Goal: Task Accomplishment & Management: Complete application form

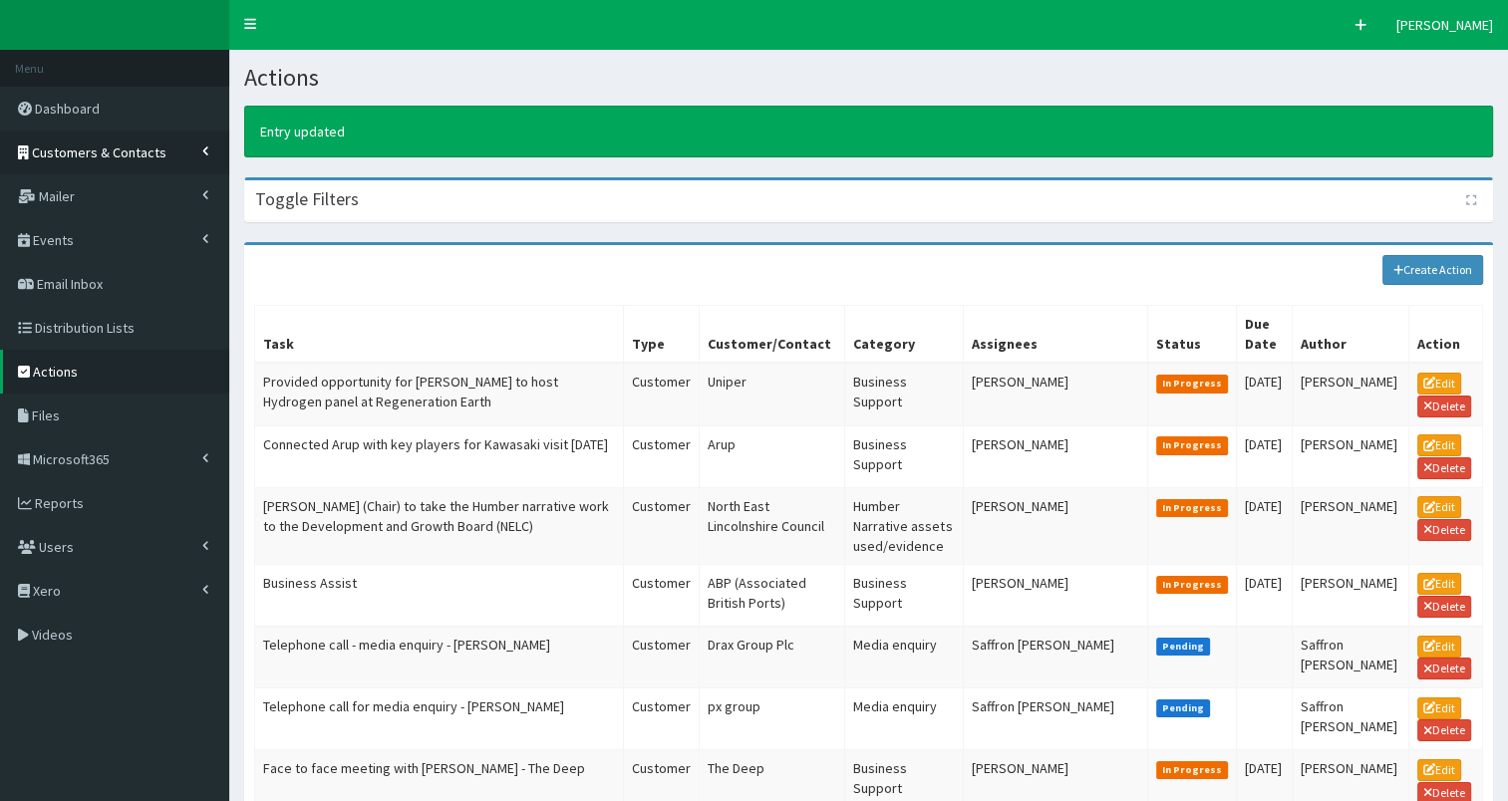
click at [99, 153] on span "Customers & Contacts" at bounding box center [99, 153] width 135 height 18
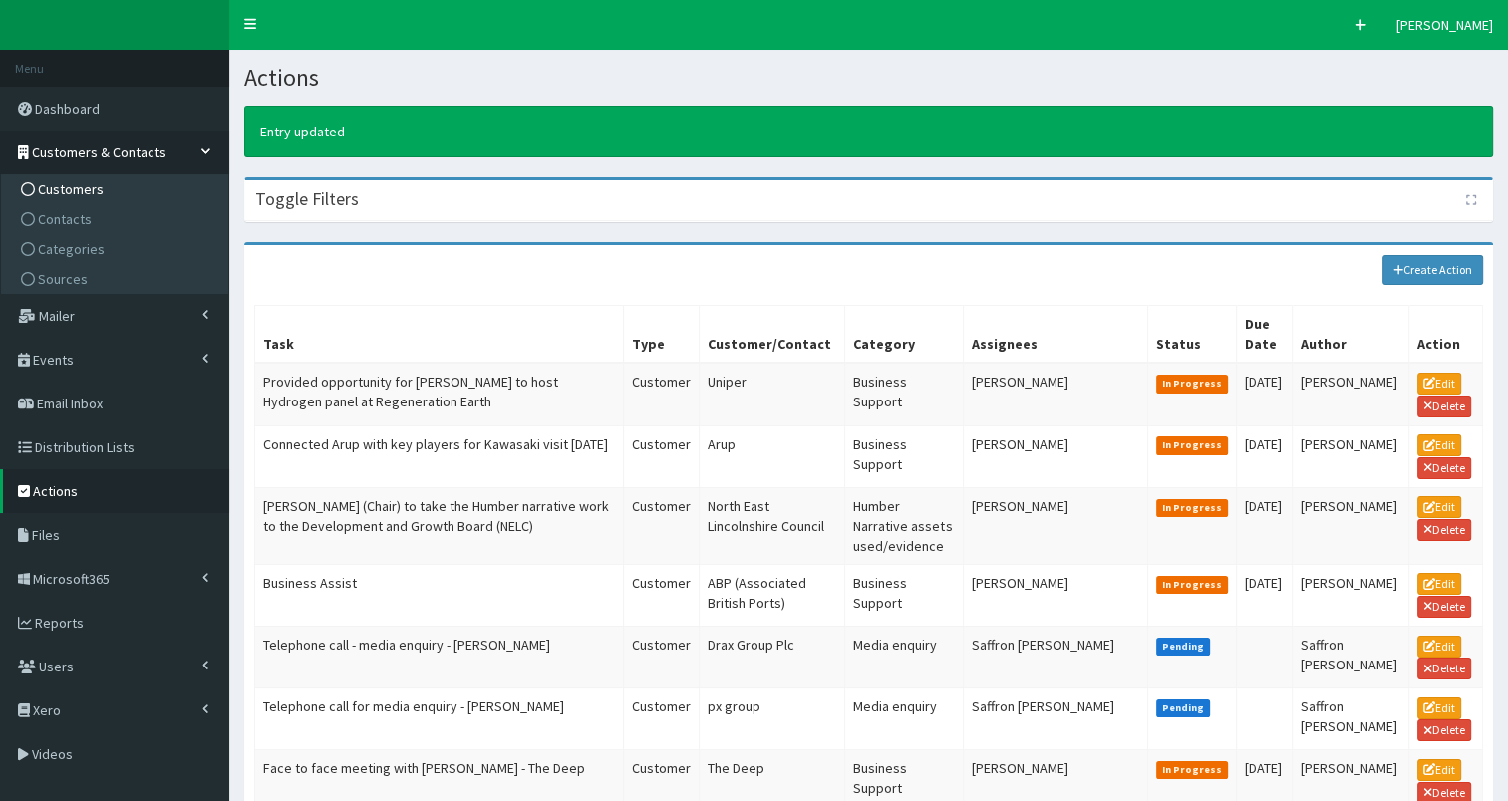
click at [56, 191] on span "Customers" at bounding box center [71, 189] width 66 height 18
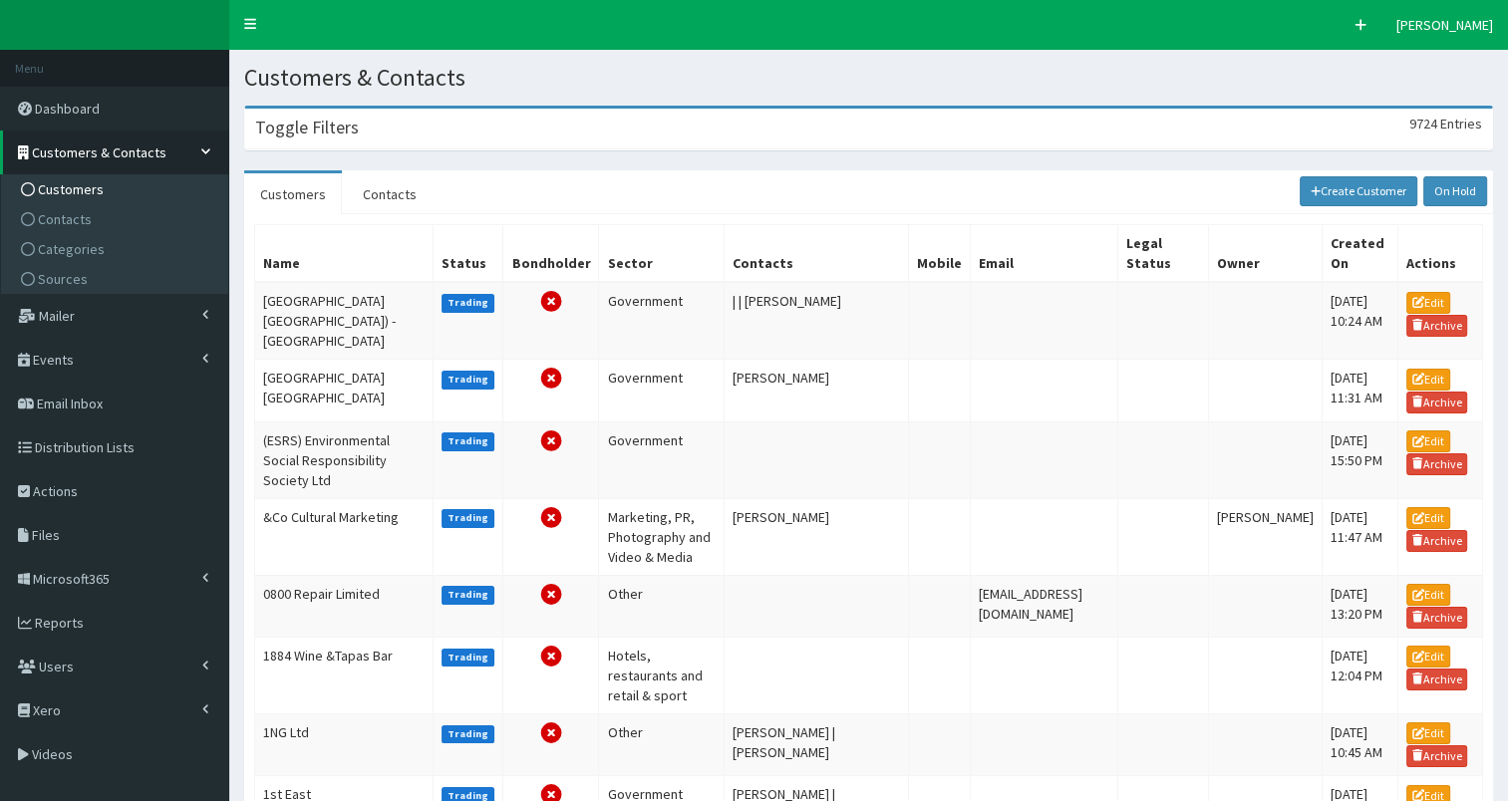
click at [343, 137] on h3 "Toggle Filters" at bounding box center [307, 128] width 104 height 18
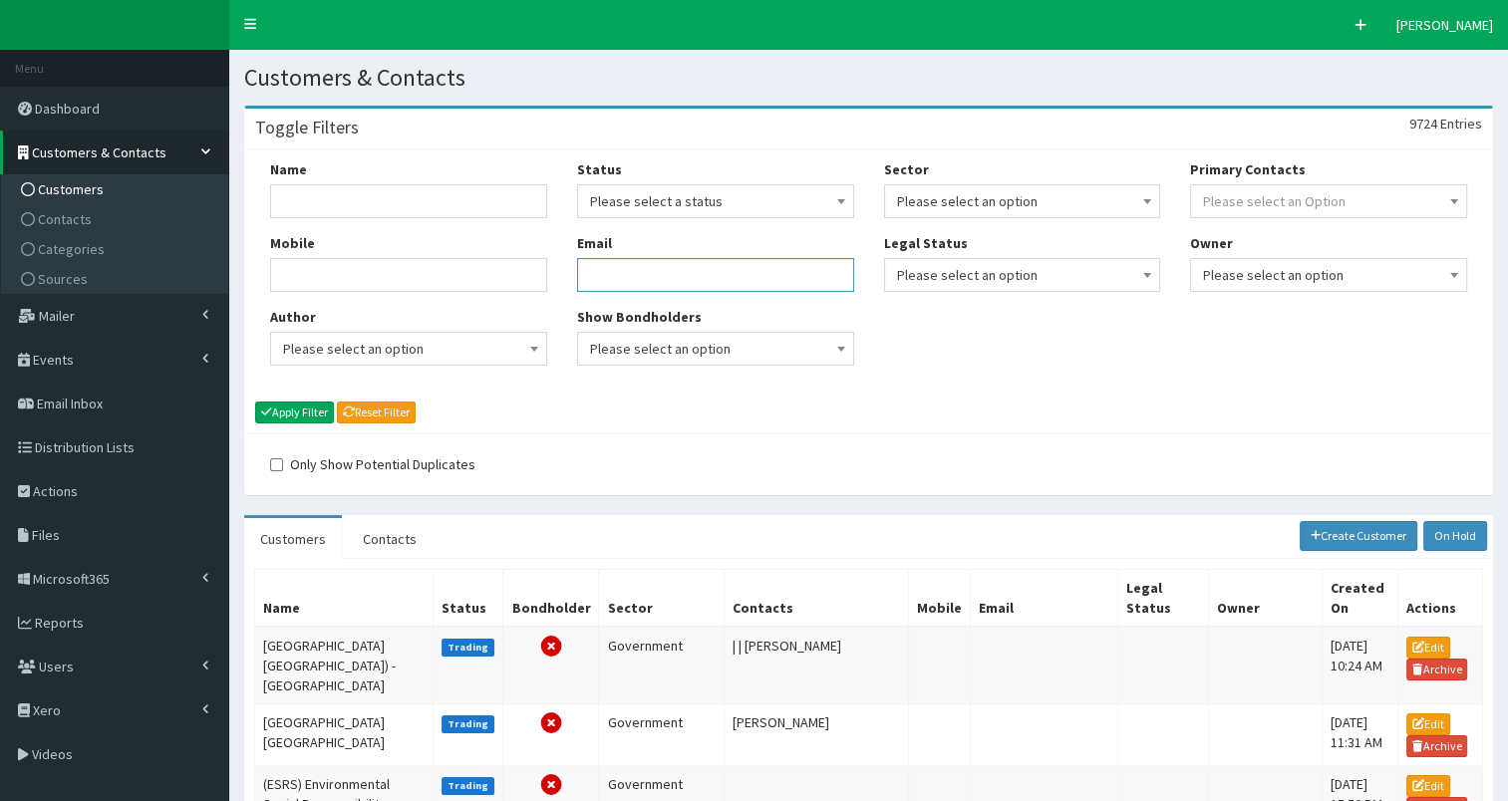
click at [651, 282] on input "Email" at bounding box center [715, 275] width 277 height 34
paste input ""Hannah.Corken@reachplc.com" <Hannah.Corken@reachplc.com>"
type input "[PERSON_NAME][EMAIL_ADDRESS][DOMAIN_NAME]"
click at [280, 415] on button "Apply Filter" at bounding box center [294, 413] width 79 height 22
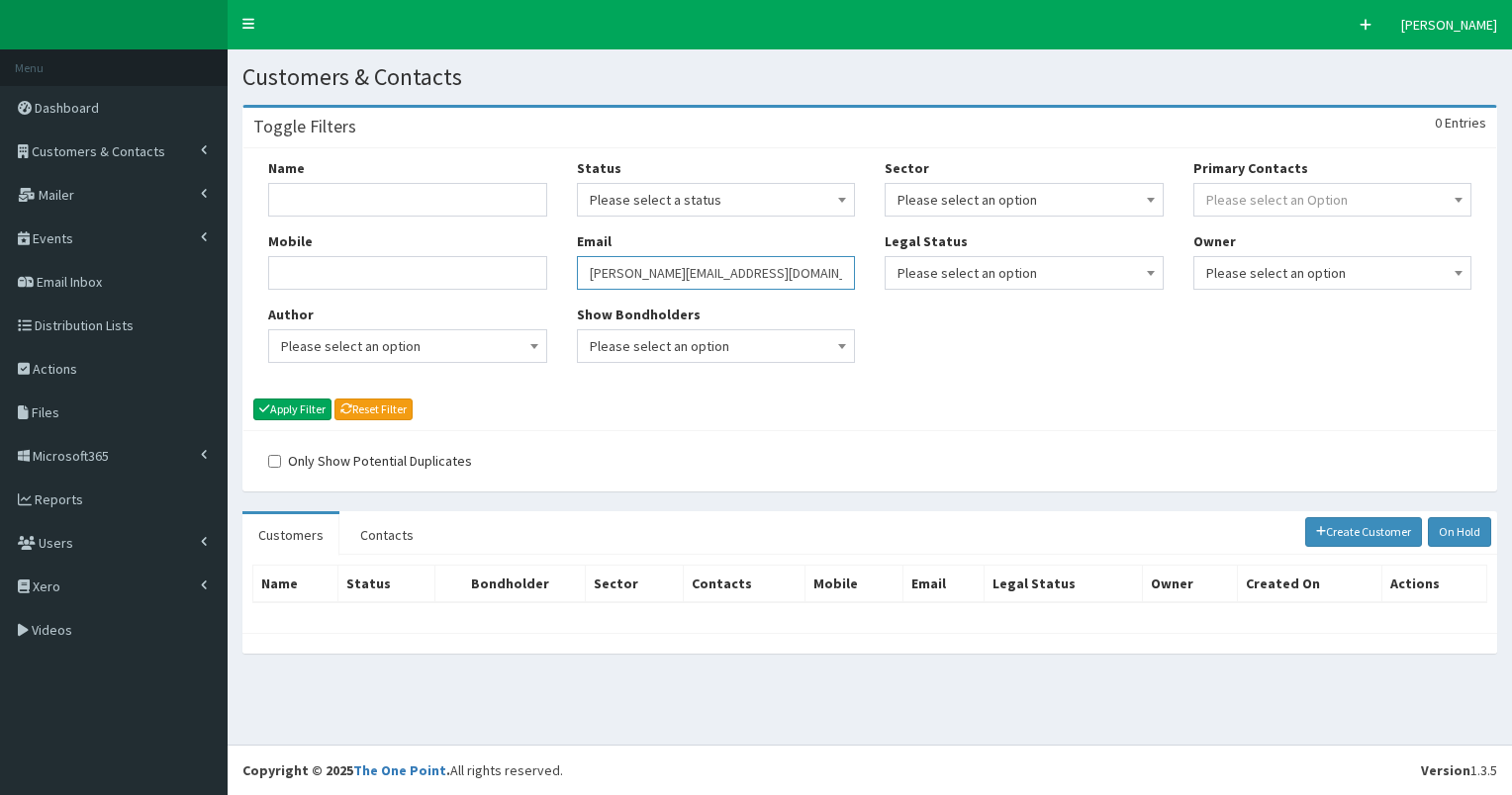
drag, startPoint x: 590, startPoint y: 273, endPoint x: 787, endPoint y: 273, distance: 197.0
click at [787, 273] on input "[PERSON_NAME][EMAIL_ADDRESS][DOMAIN_NAME]" at bounding box center [716, 273] width 279 height 34
click at [132, 151] on span "Customers & Contacts" at bounding box center [98, 152] width 134 height 18
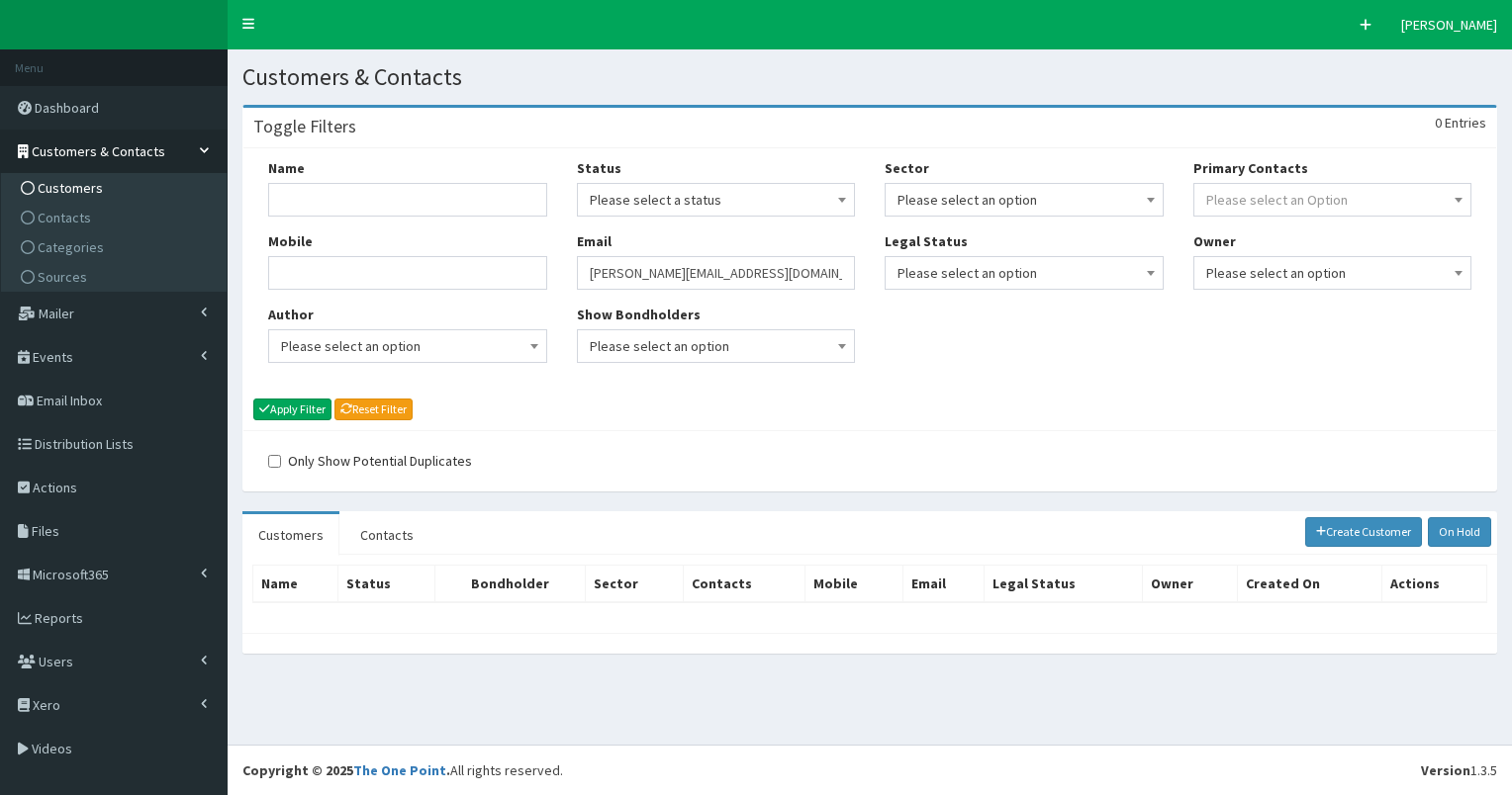
click at [80, 191] on span "Customers" at bounding box center [70, 188] width 66 height 18
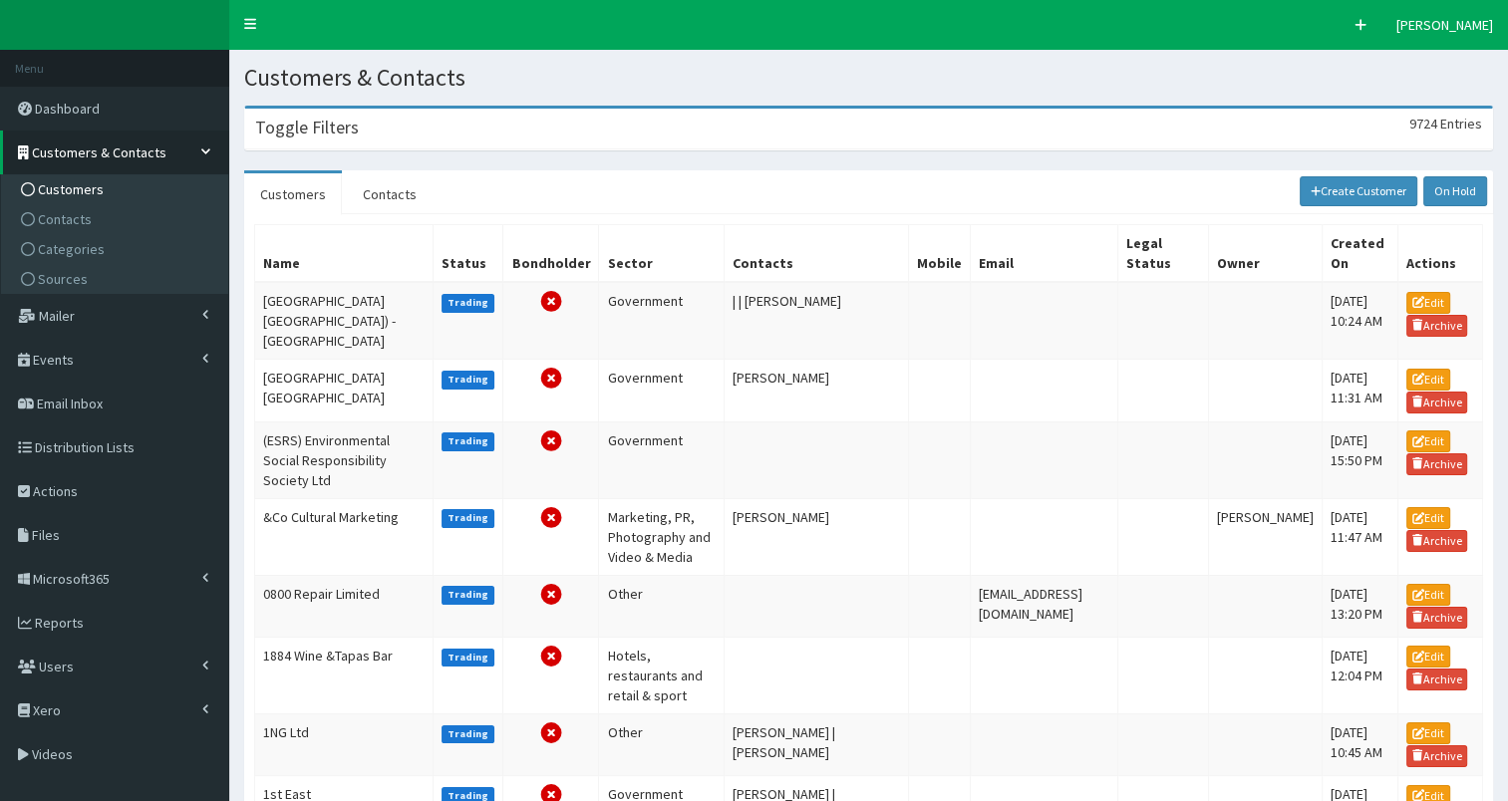
click at [303, 146] on div "Toggle Filters 9724 Entries" at bounding box center [868, 129] width 1247 height 41
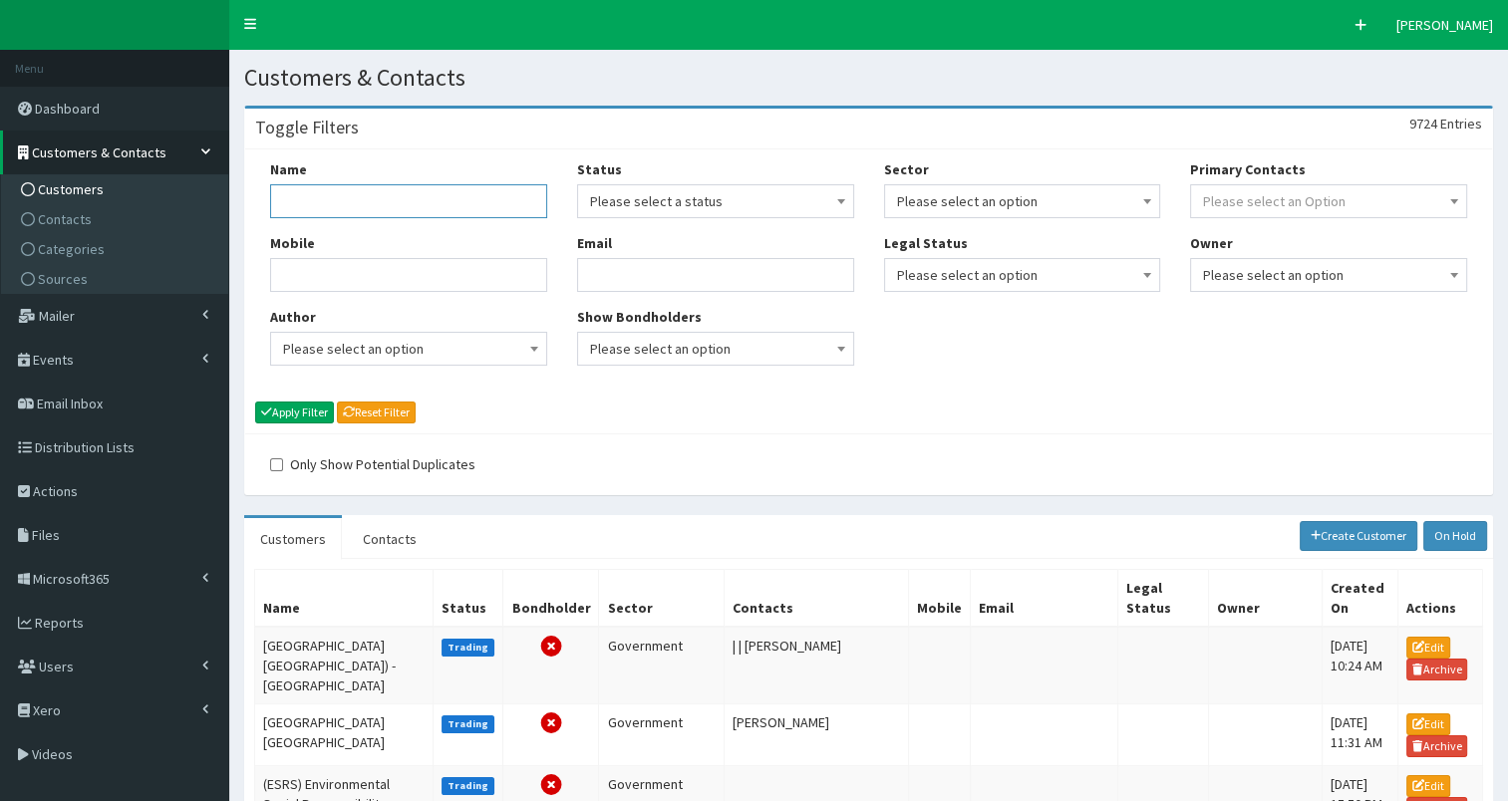
click at [294, 191] on input "Name" at bounding box center [408, 201] width 277 height 34
type input "reach"
click at [299, 409] on button "Apply Filter" at bounding box center [294, 413] width 79 height 22
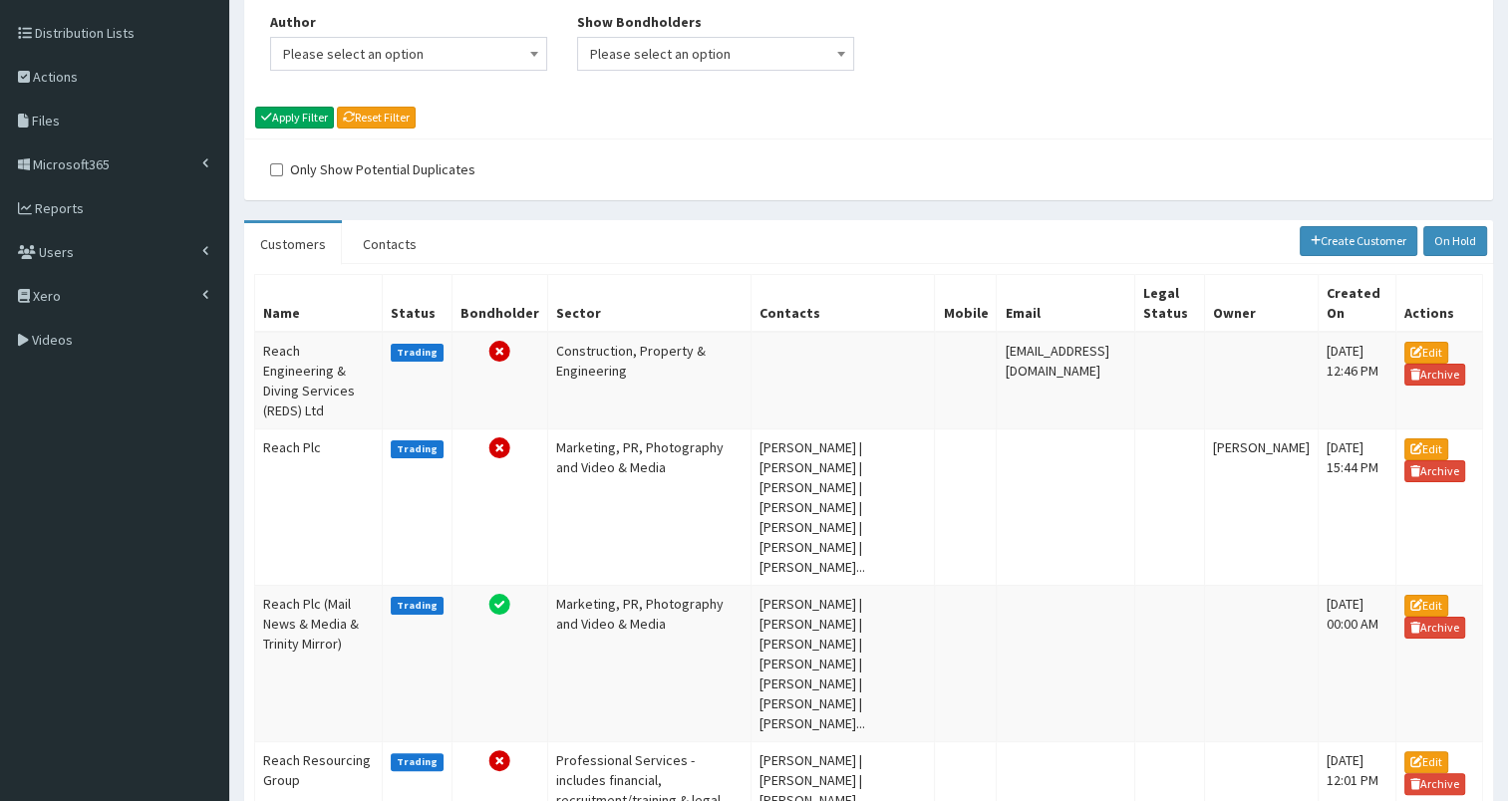
scroll to position [326, 0]
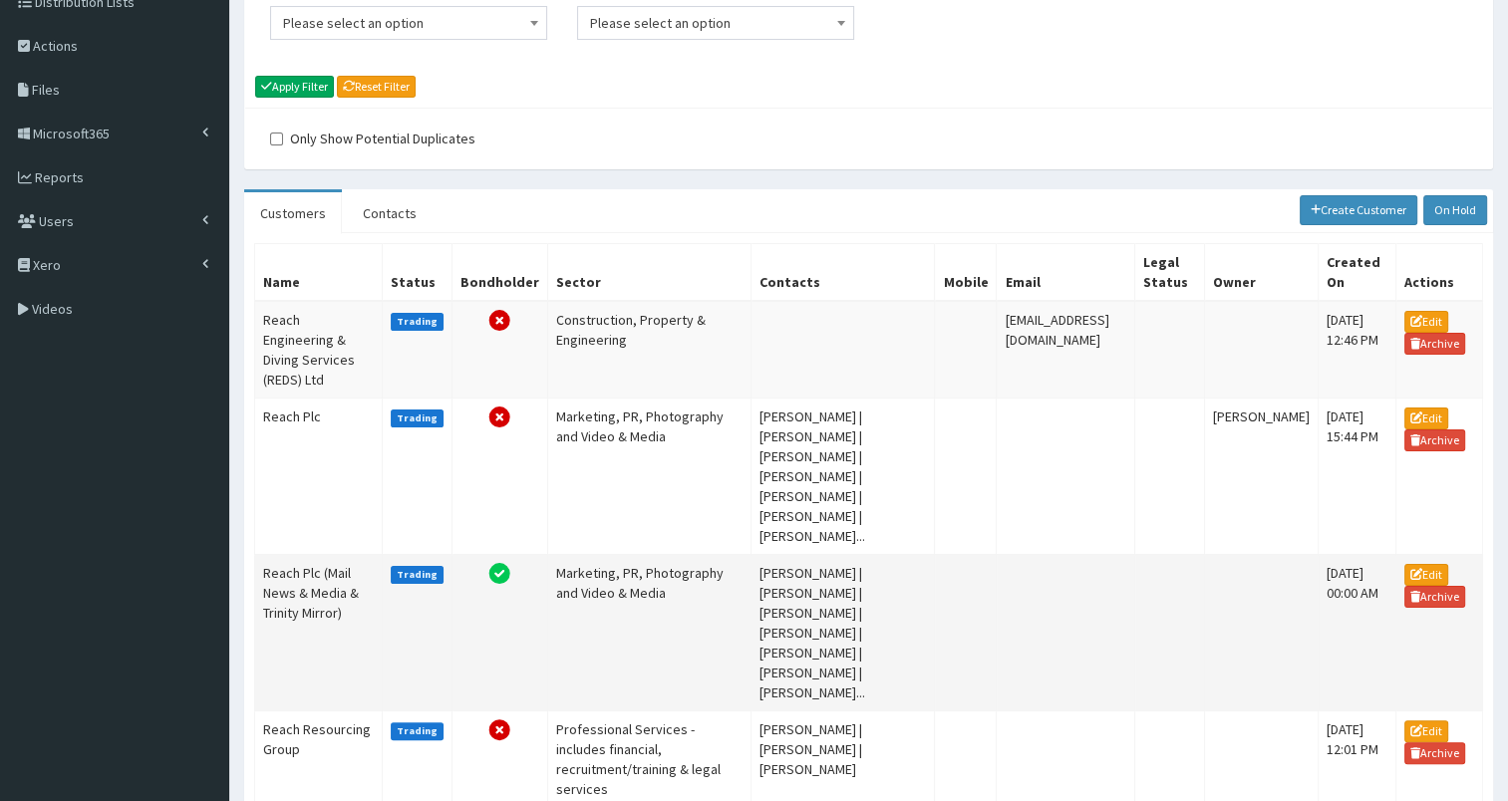
click at [324, 554] on td "Reach Plc (Mail News & Media & Trinity Mirror)" at bounding box center [319, 632] width 128 height 157
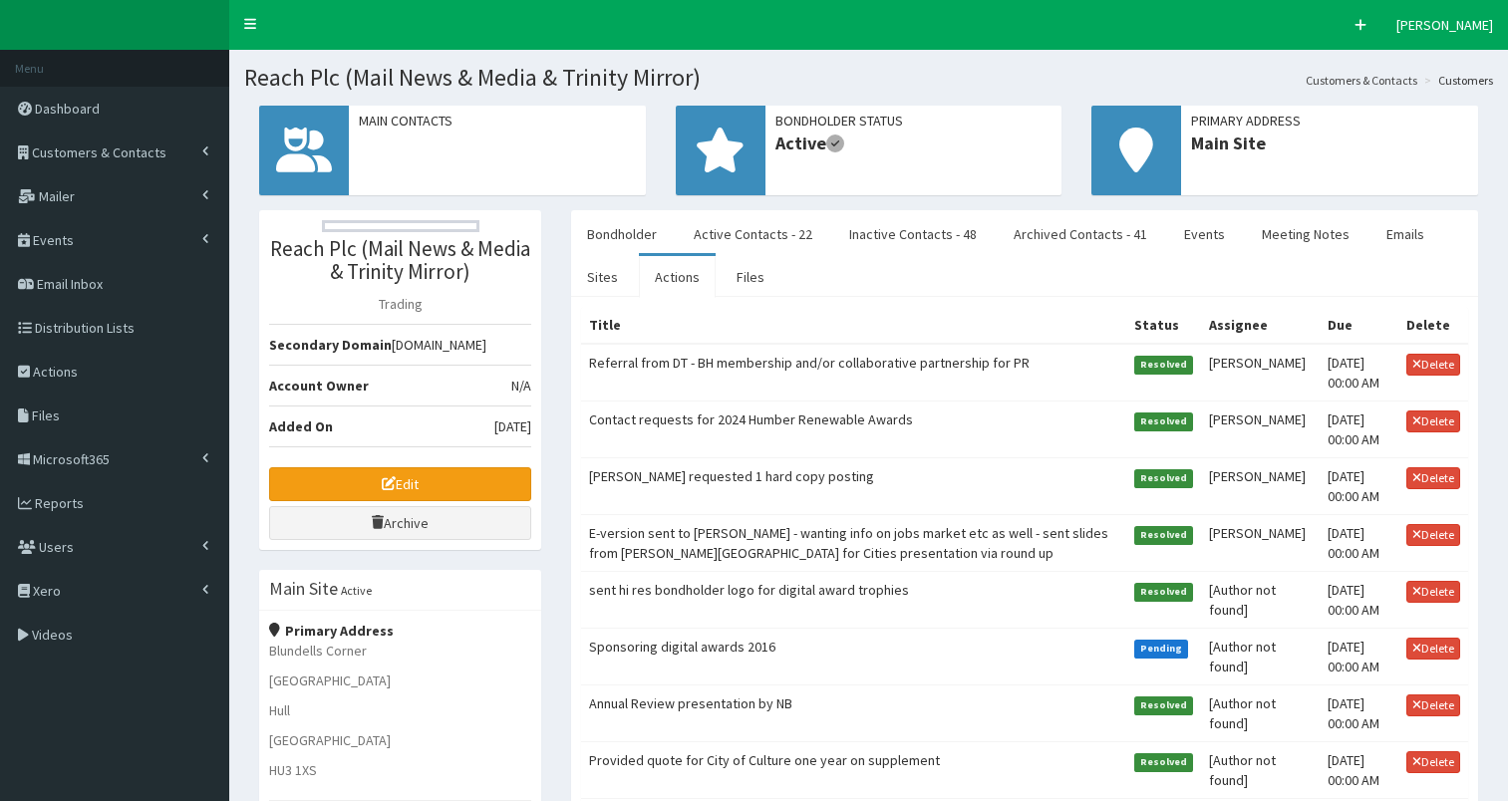
select select "50"
click at [734, 232] on link "Active Contacts - 22" at bounding box center [753, 234] width 151 height 42
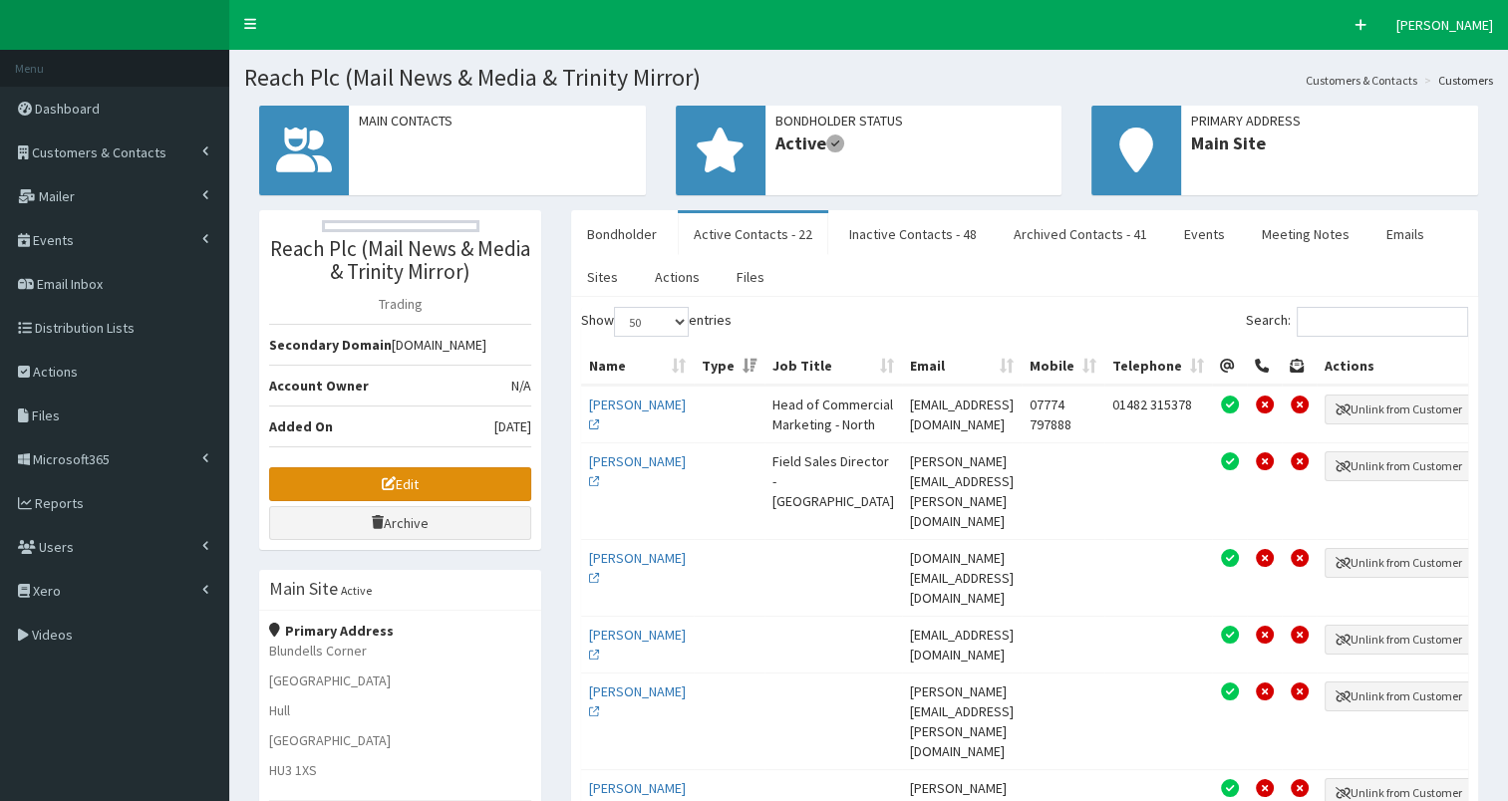
click at [407, 473] on link "Edit" at bounding box center [400, 485] width 262 height 34
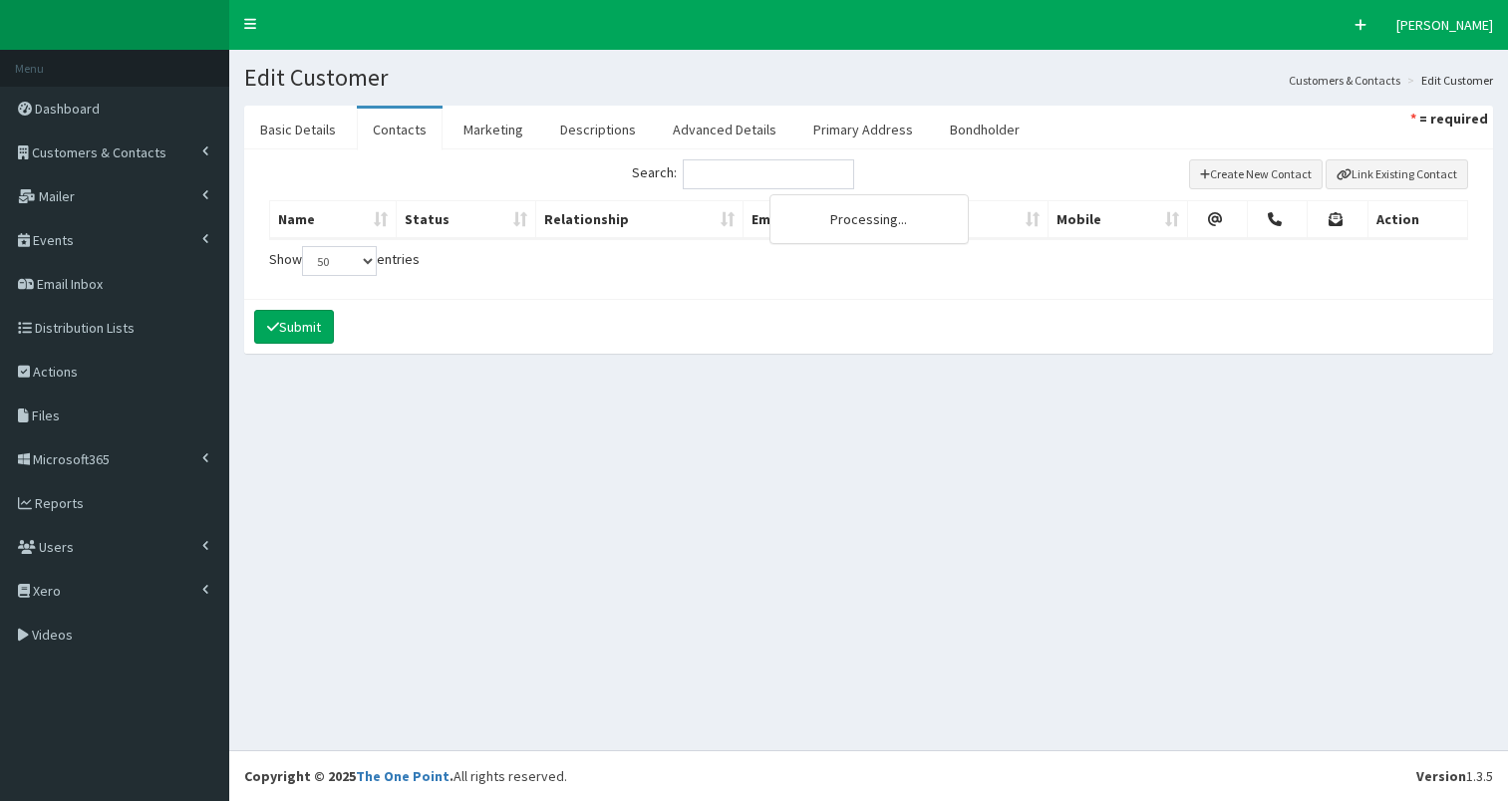
select select "50"
select select
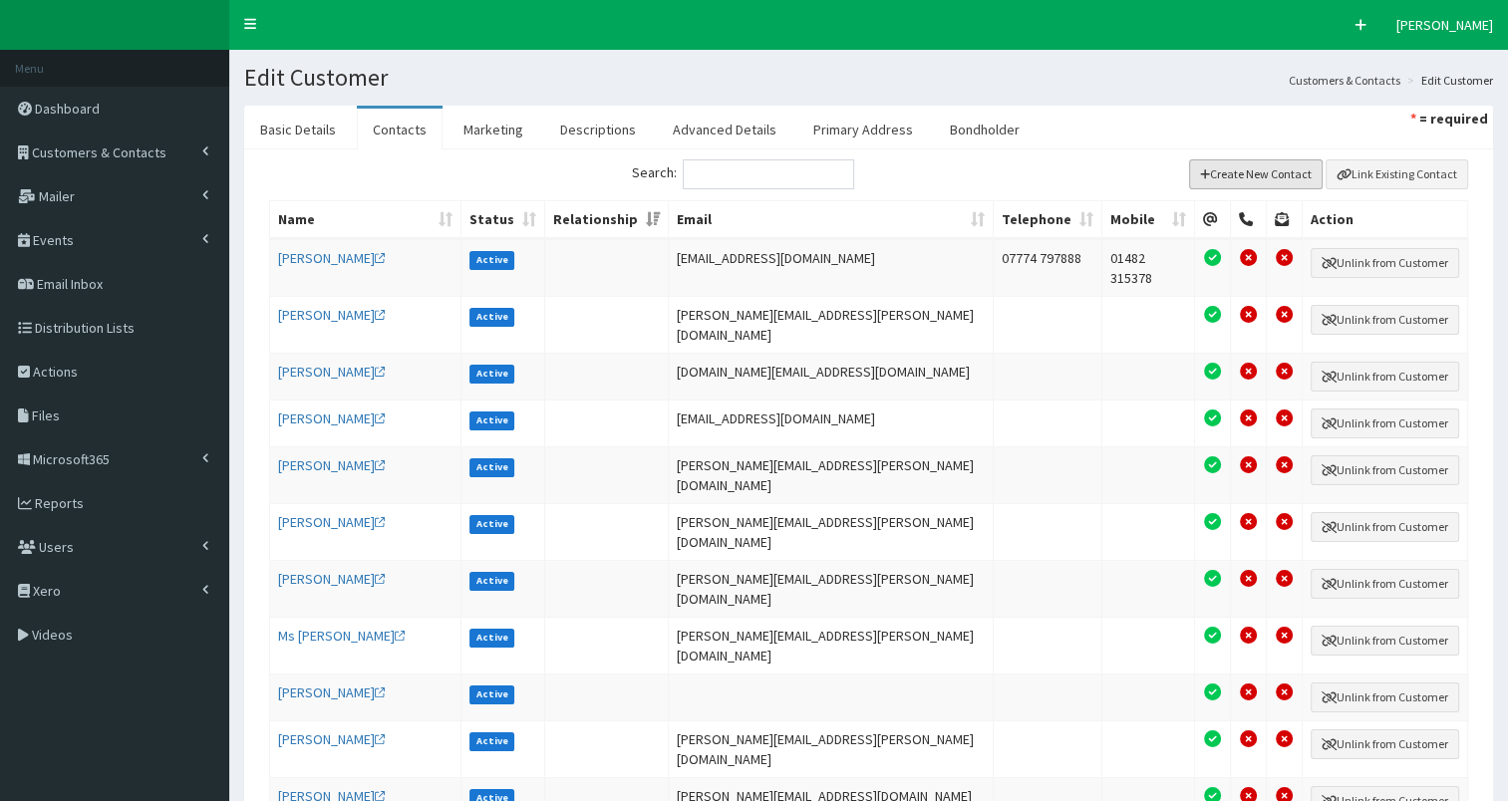
click at [1249, 175] on button "Create New Contact" at bounding box center [1256, 174] width 135 height 30
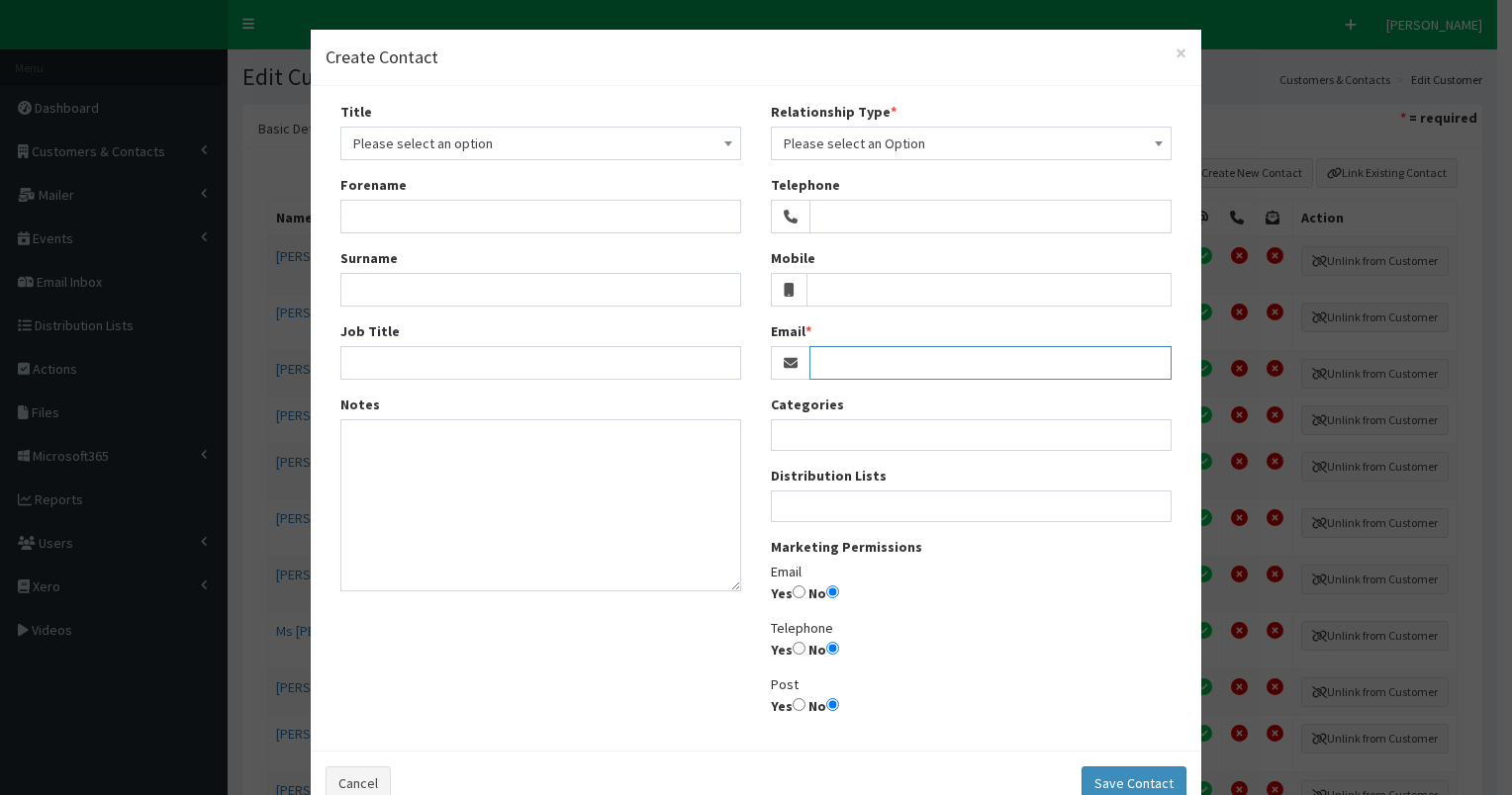
click at [817, 364] on input "Email" at bounding box center [990, 363] width 362 height 34
paste input "[PERSON_NAME][EMAIL_ADDRESS][DOMAIN_NAME]"
type input "[PERSON_NAME][EMAIL_ADDRESS][DOMAIN_NAME]"
click at [792, 593] on input "Yes" at bounding box center [798, 592] width 13 height 13
radio input "true"
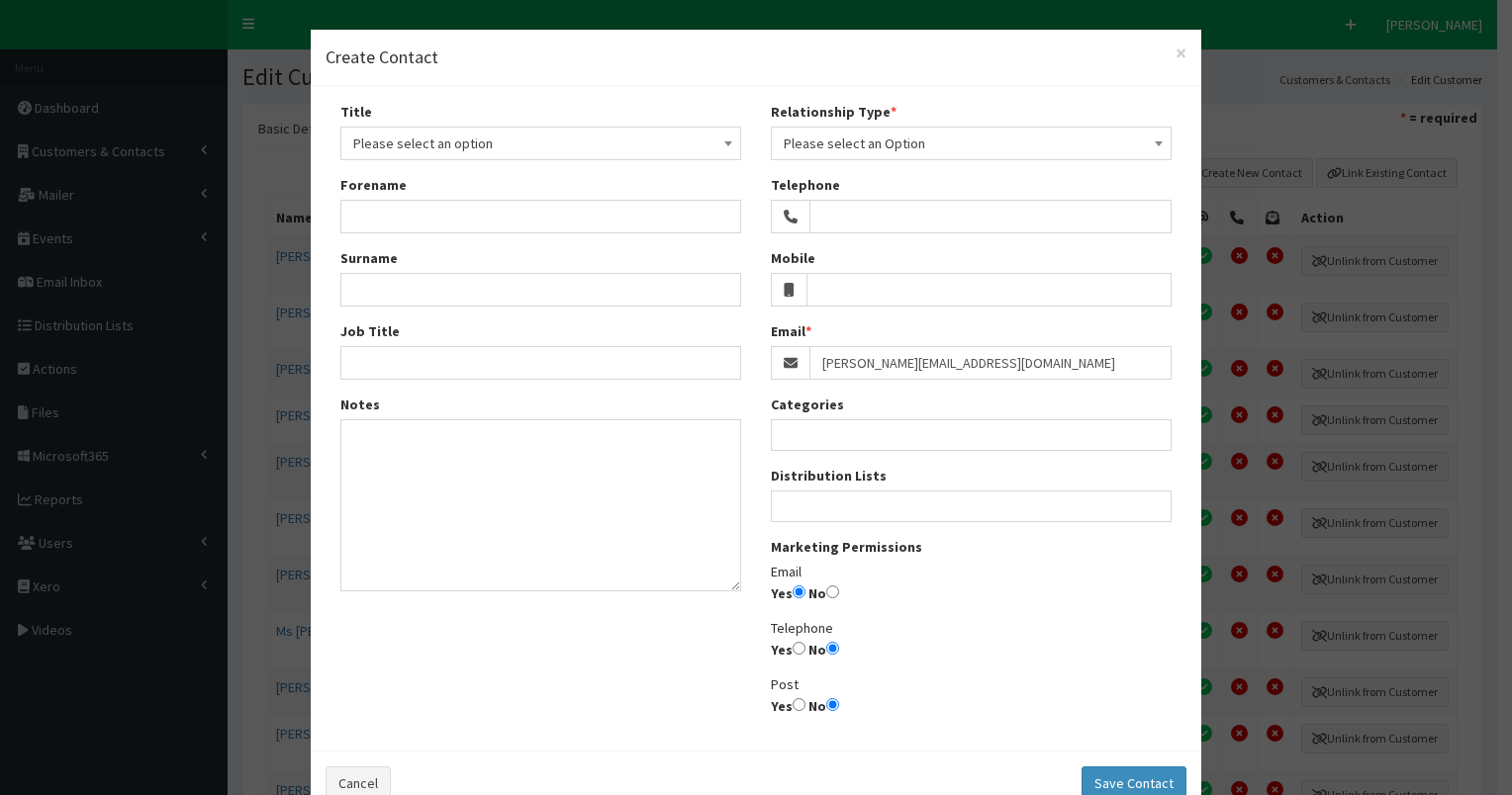
click at [840, 509] on ul at bounding box center [972, 503] width 399 height 25
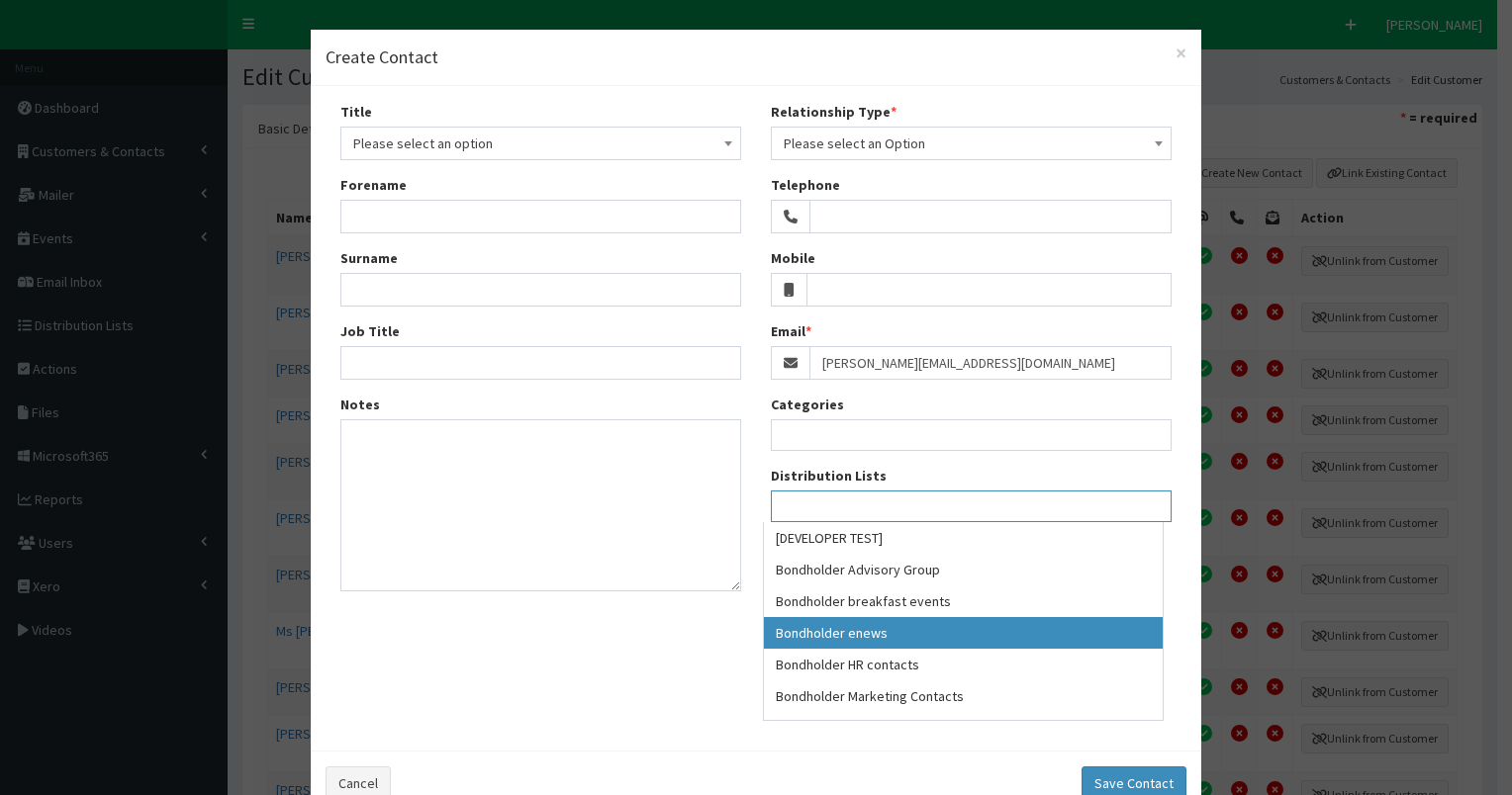
select select "79"
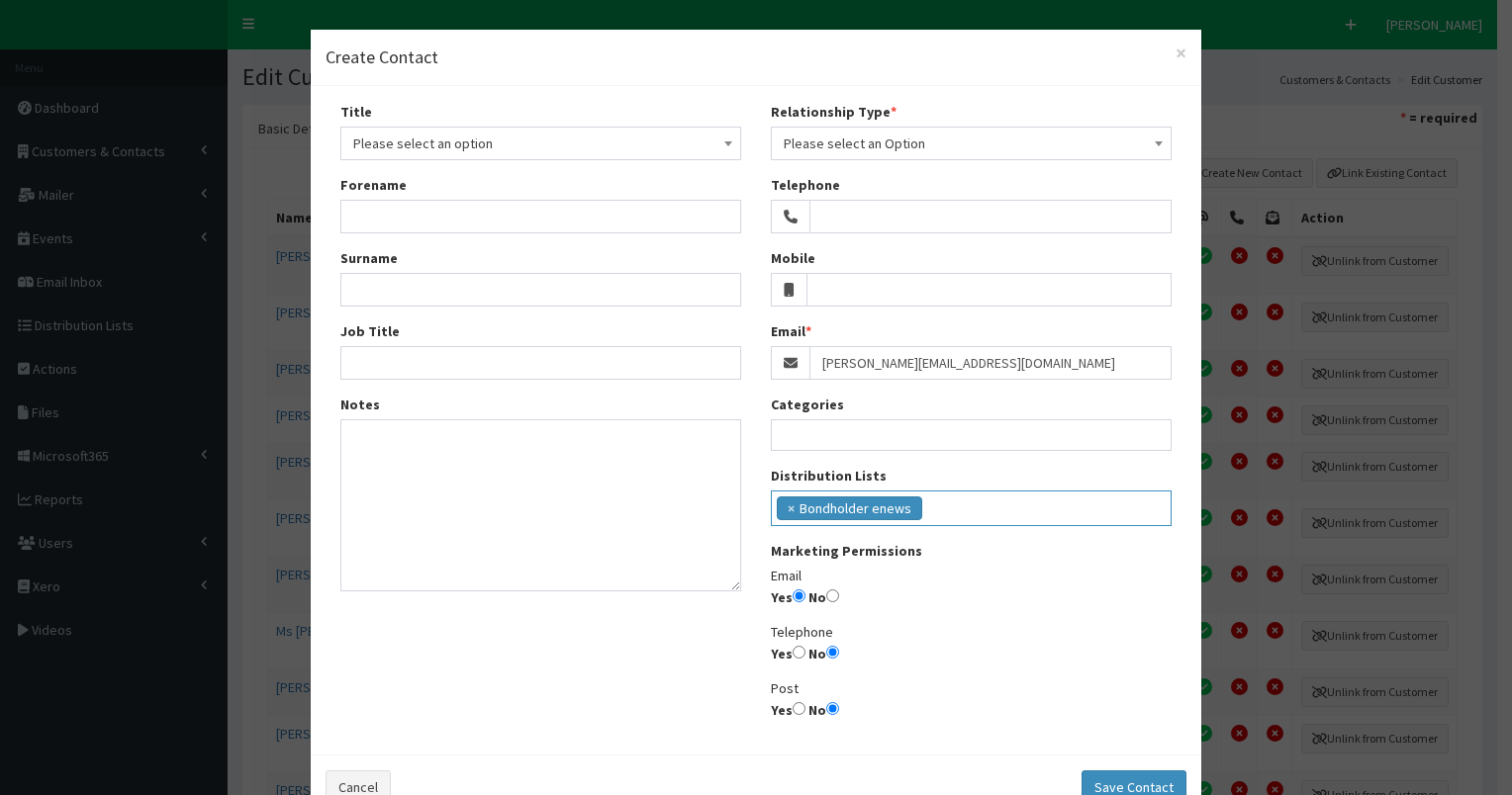
click at [932, 506] on ul "× Bondholder enews" at bounding box center [972, 505] width 399 height 29
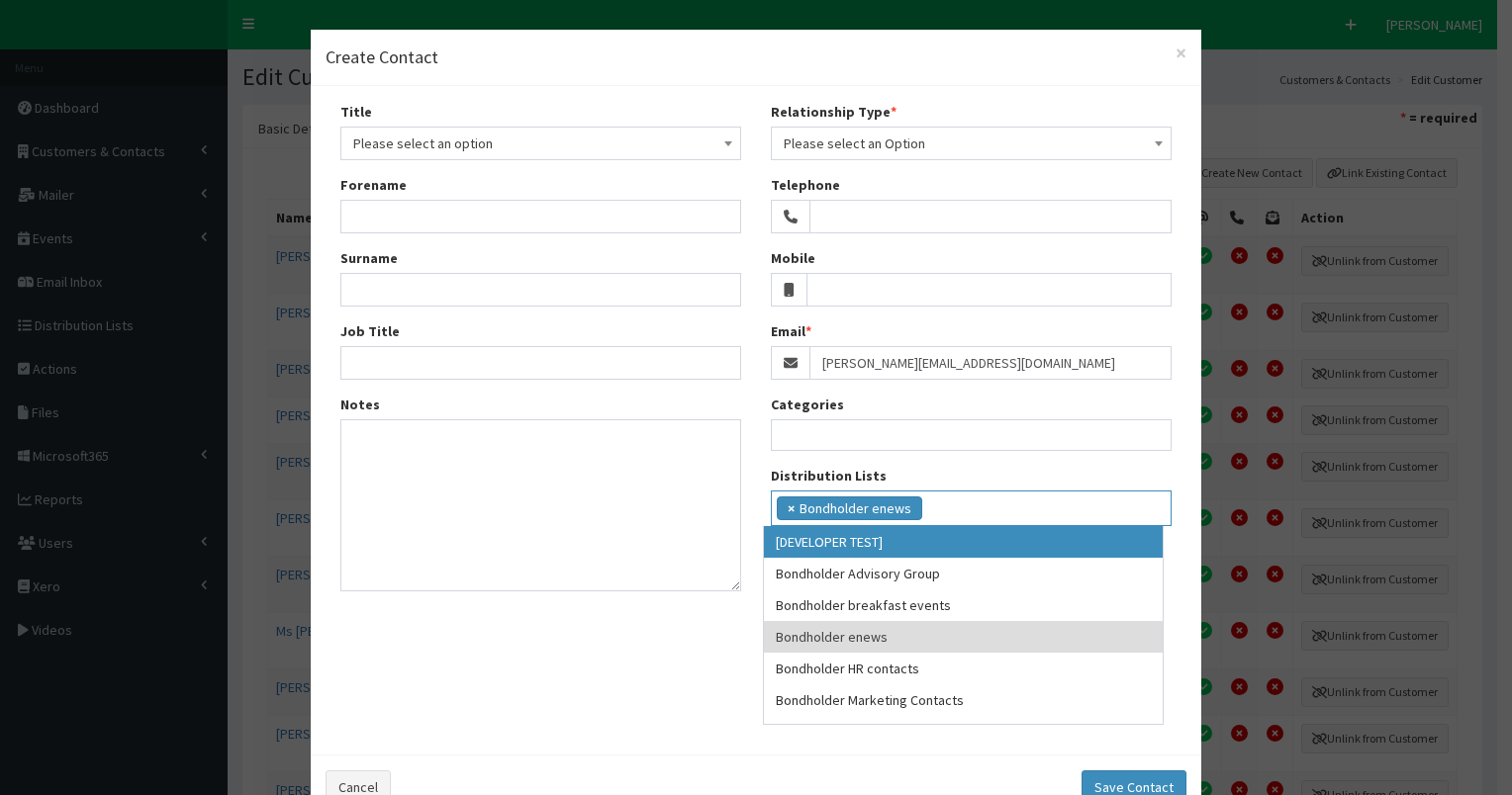
click at [787, 506] on span "×" at bounding box center [790, 508] width 7 height 20
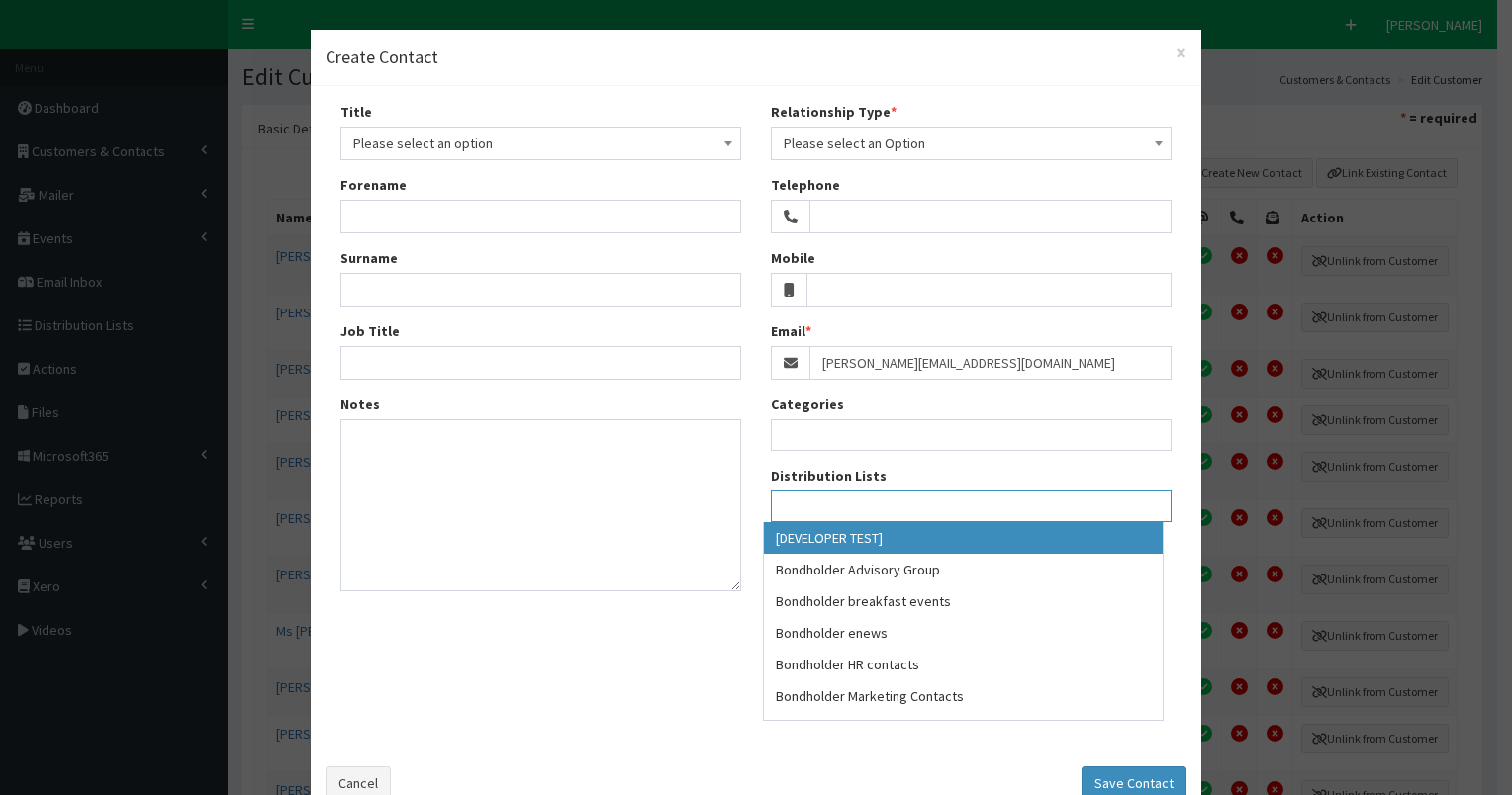
click at [802, 502] on ul at bounding box center [972, 503] width 399 height 25
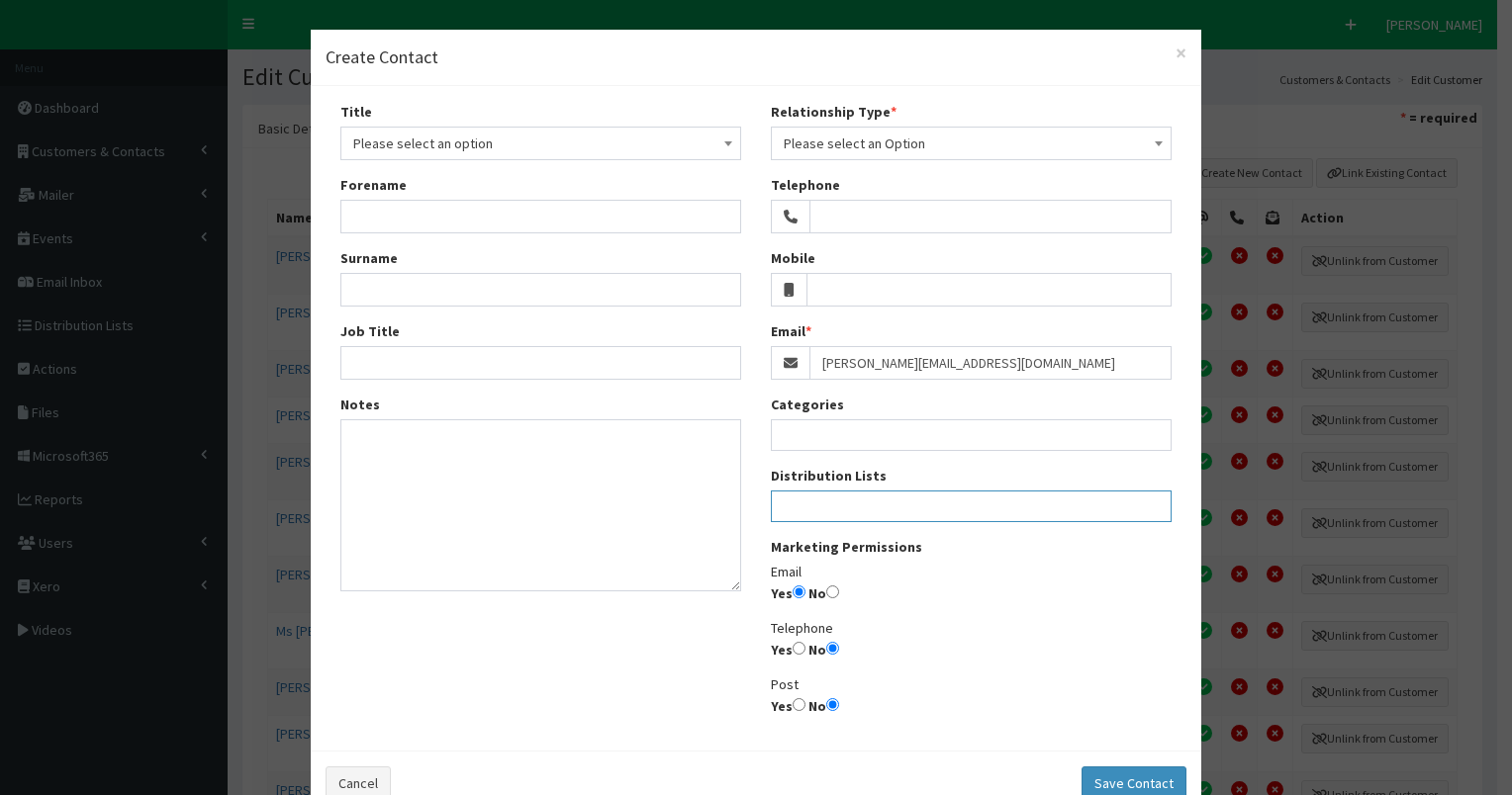
click at [800, 502] on ul at bounding box center [972, 503] width 399 height 25
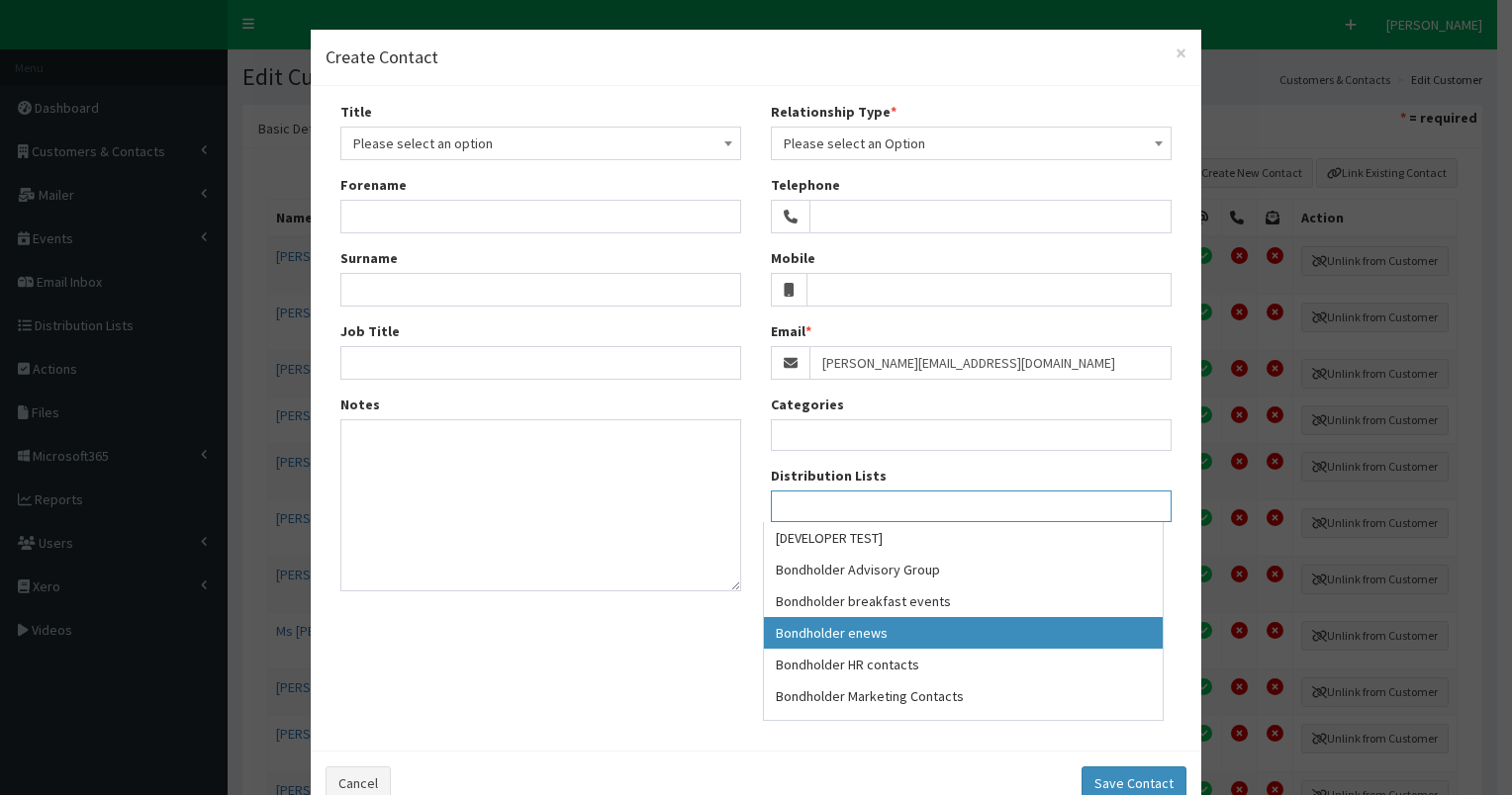
select select "79"
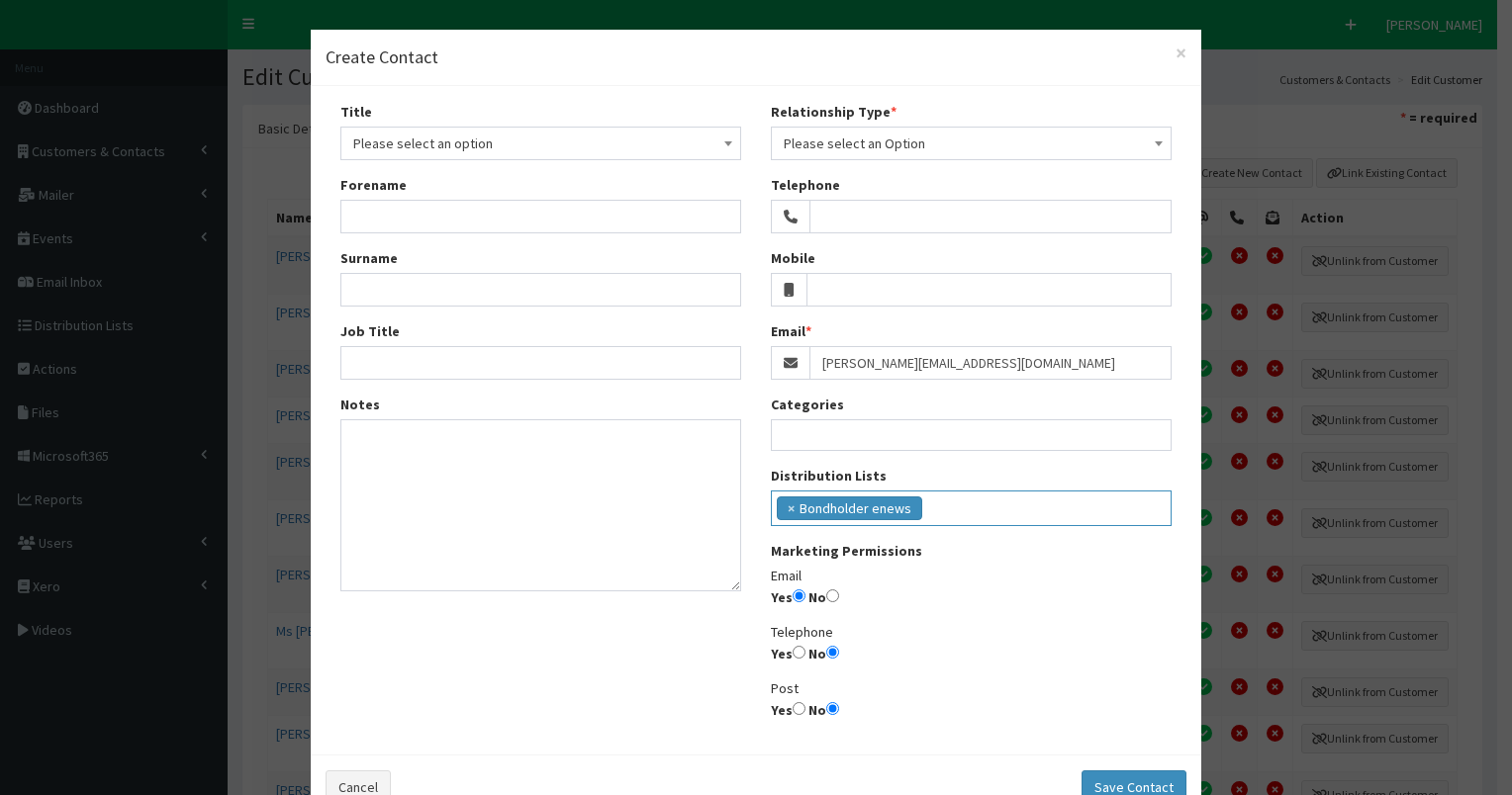
click at [938, 509] on ul "× Bondholder enews" at bounding box center [972, 505] width 399 height 29
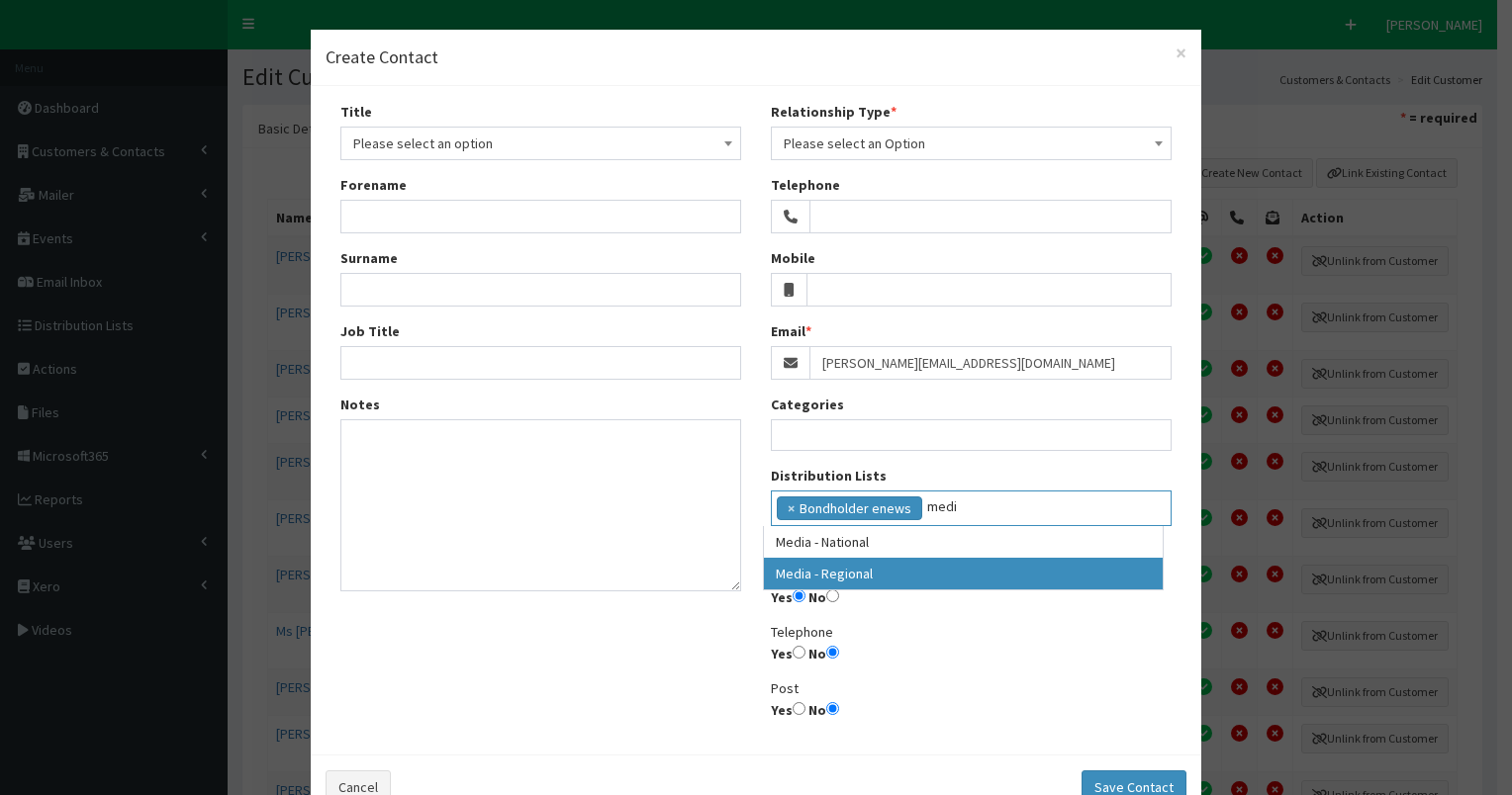
type input "medi"
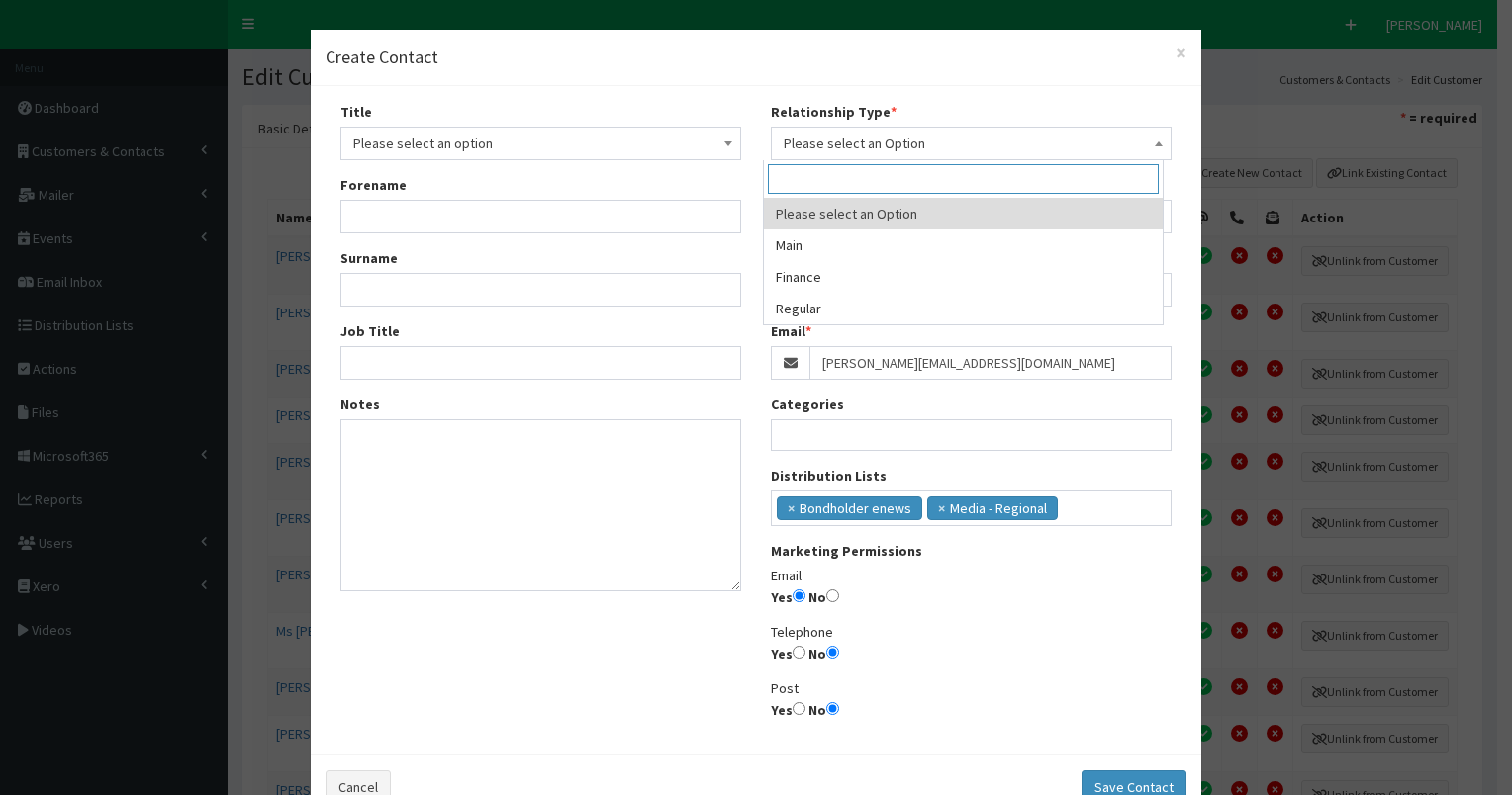
click at [891, 143] on span "Please select an Option" at bounding box center [971, 144] width 375 height 28
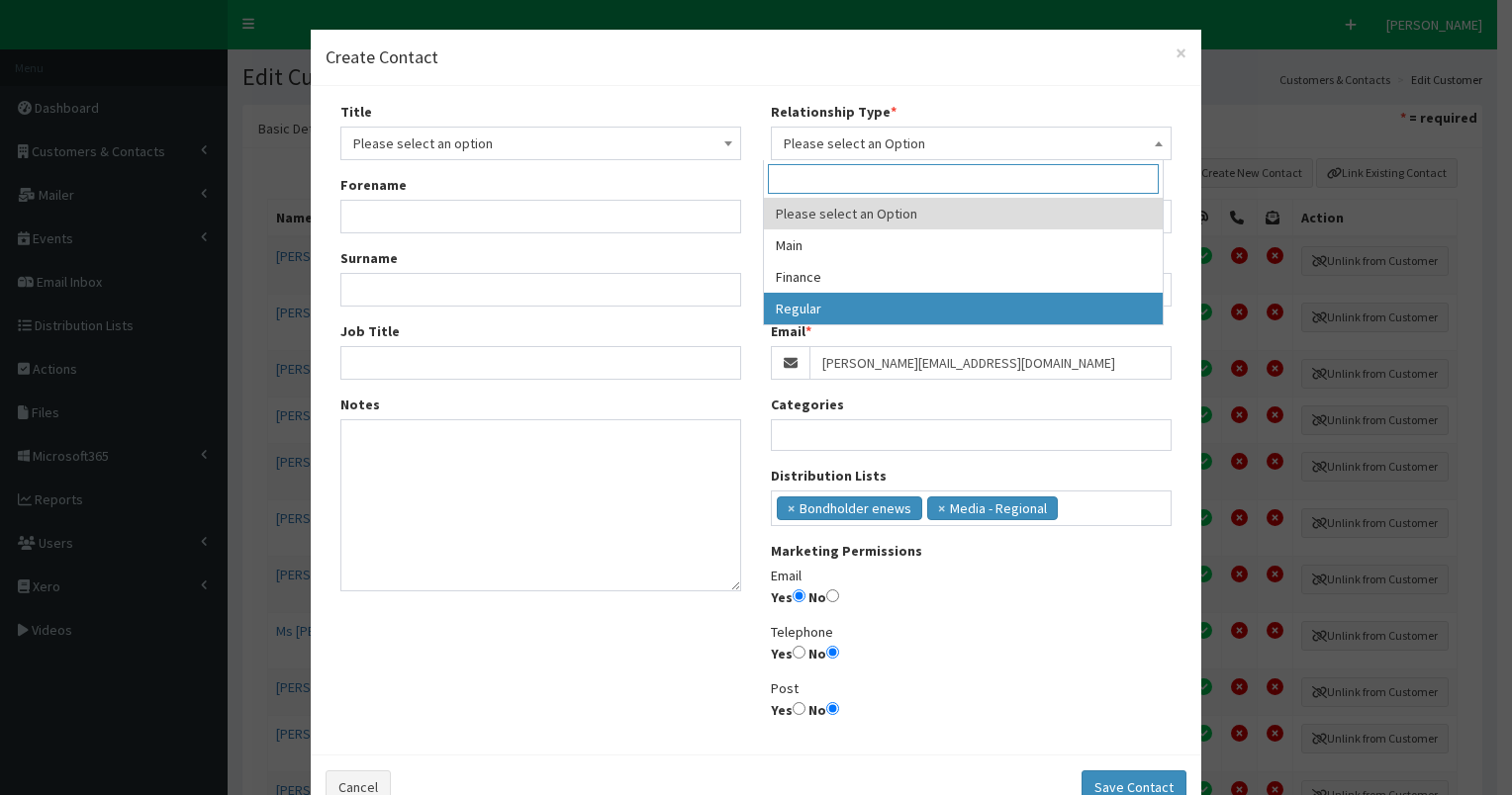
drag, startPoint x: 826, startPoint y: 309, endPoint x: 560, endPoint y: 187, distance: 292.6
select select "3"
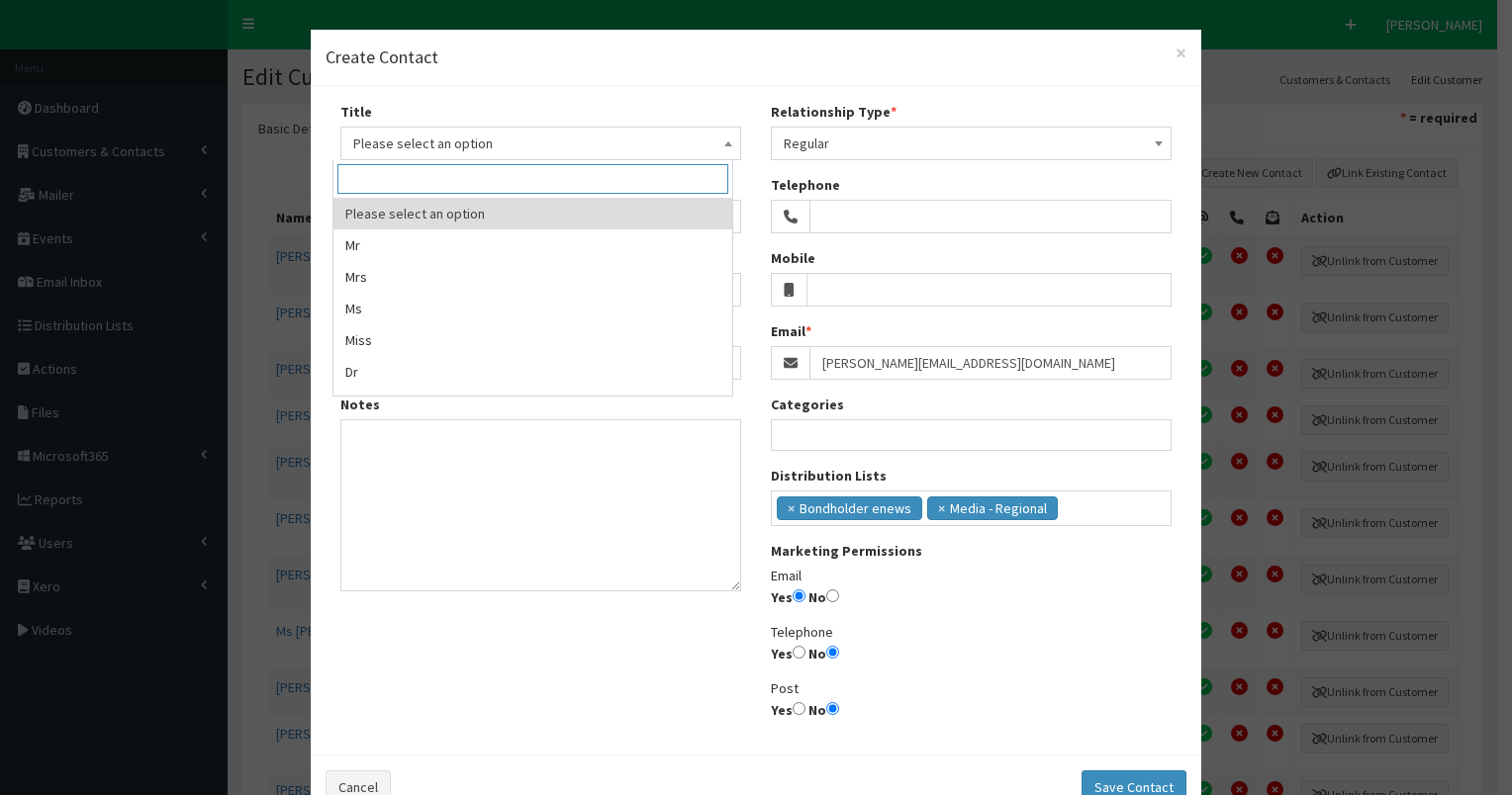
click at [451, 150] on span "Please select an option" at bounding box center [541, 144] width 375 height 28
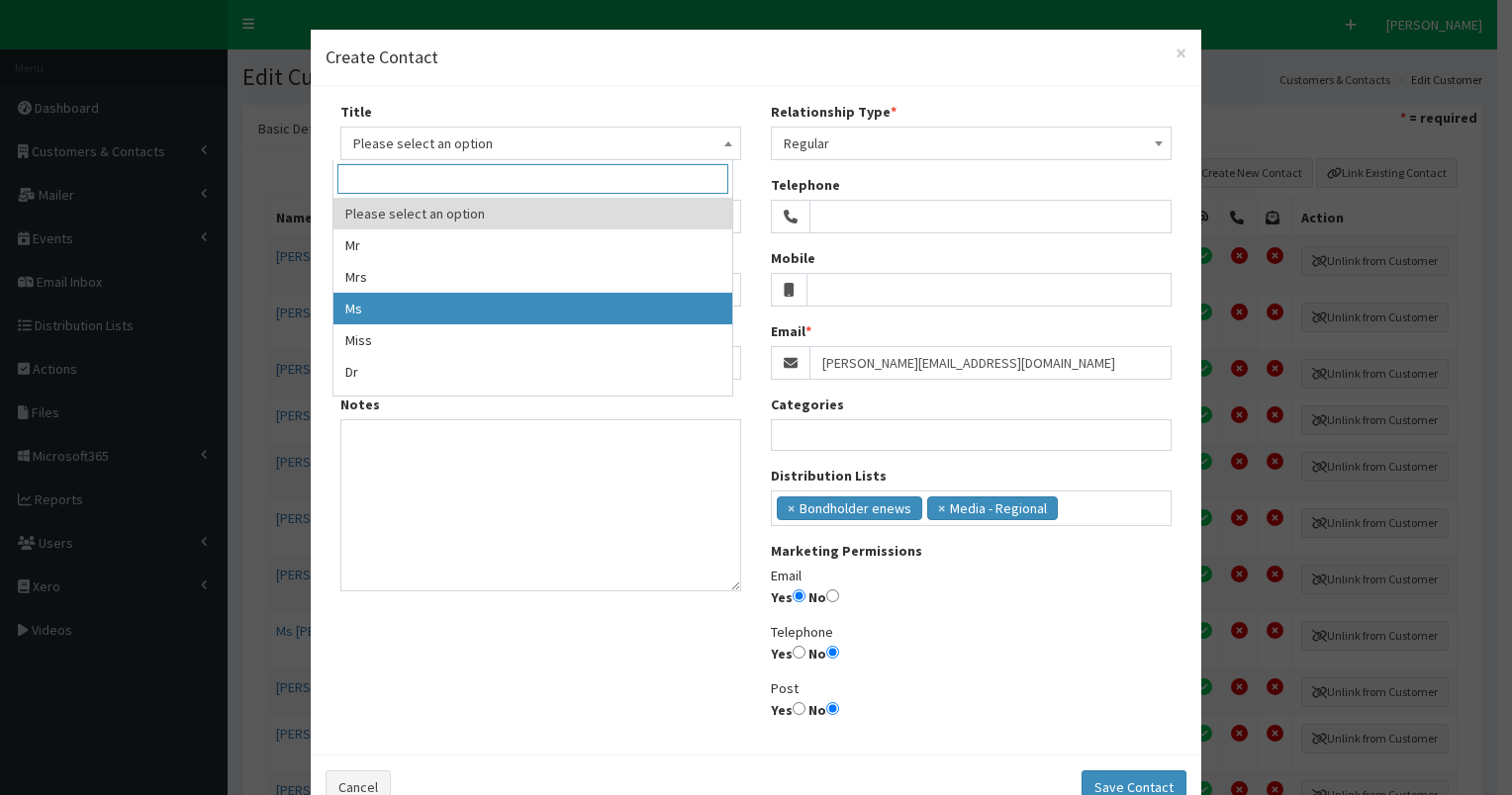
select select "3"
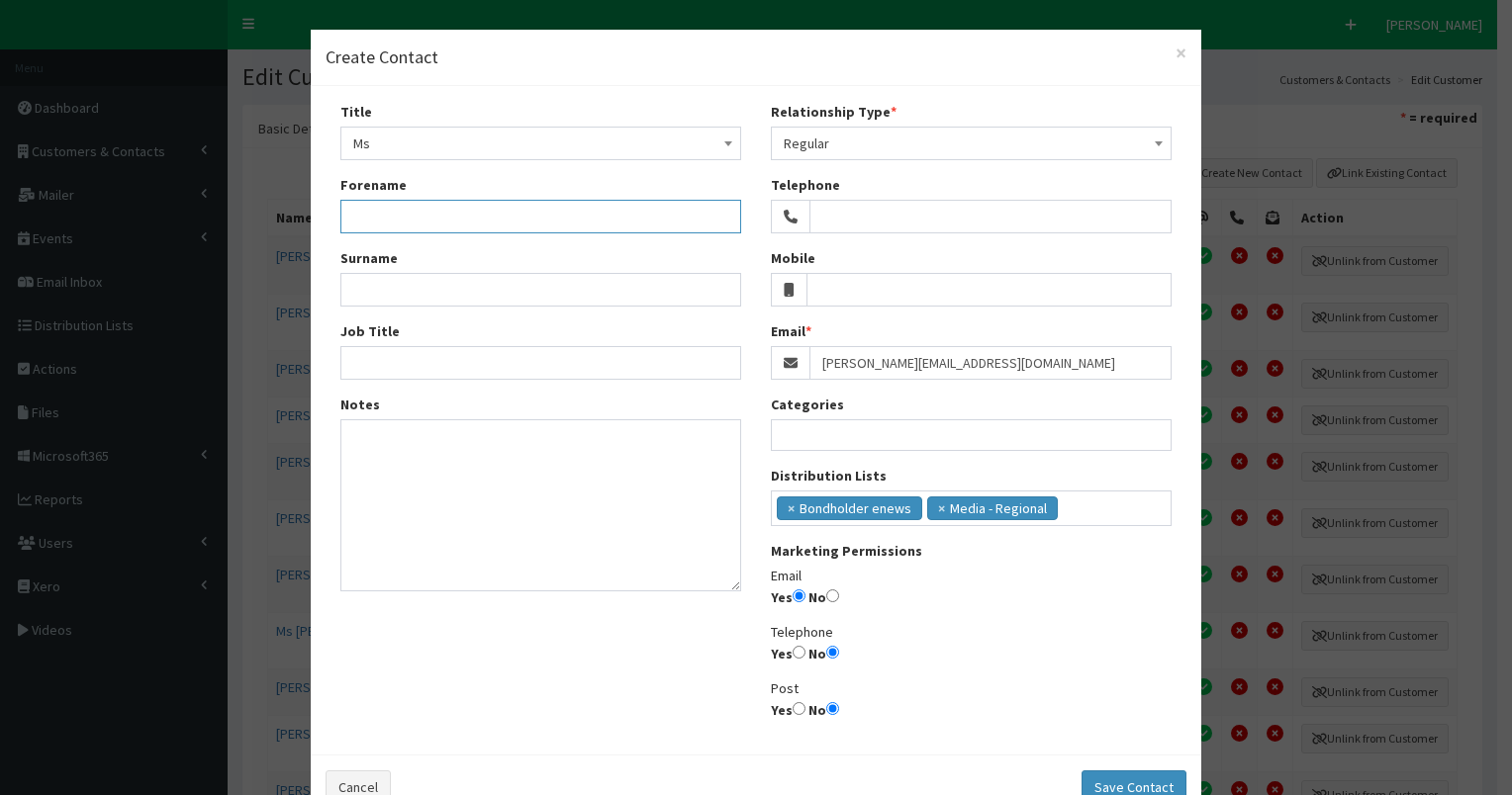
click at [368, 208] on input "Forename" at bounding box center [541, 216] width 401 height 34
paste input "[PERSON_NAME][EMAIL_ADDRESS][DOMAIN_NAME]"
type input "[PERSON_NAME][EMAIL_ADDRESS][DOMAIN_NAME]"
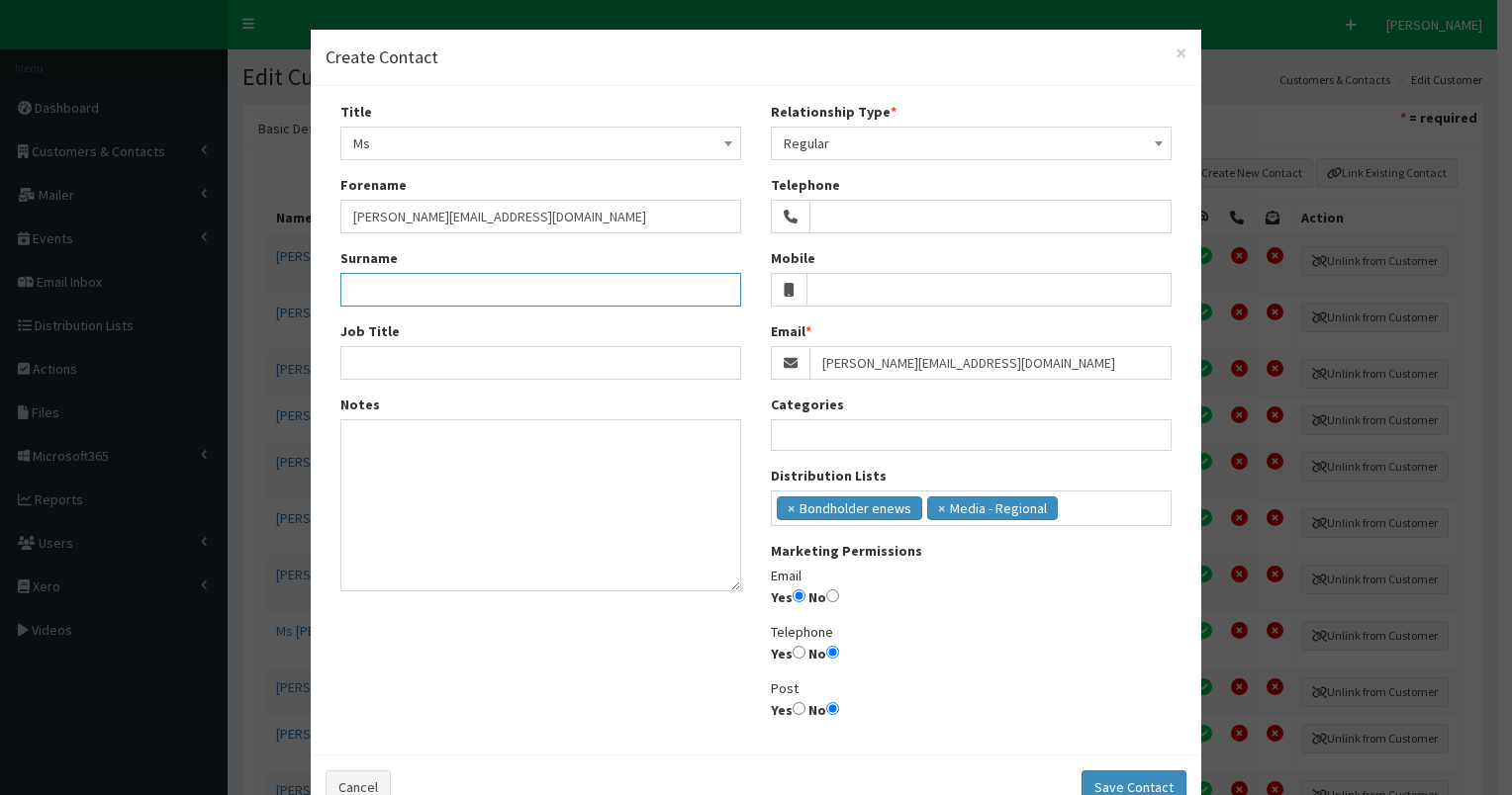
click at [375, 291] on input "Surname" at bounding box center [541, 290] width 401 height 34
paste input "[PERSON_NAME][EMAIL_ADDRESS][DOMAIN_NAME]"
type input "[PERSON_NAME][EMAIL_ADDRESS][DOMAIN_NAME]"
click at [388, 209] on input "[PERSON_NAME][EMAIL_ADDRESS][DOMAIN_NAME]" at bounding box center [541, 216] width 401 height 34
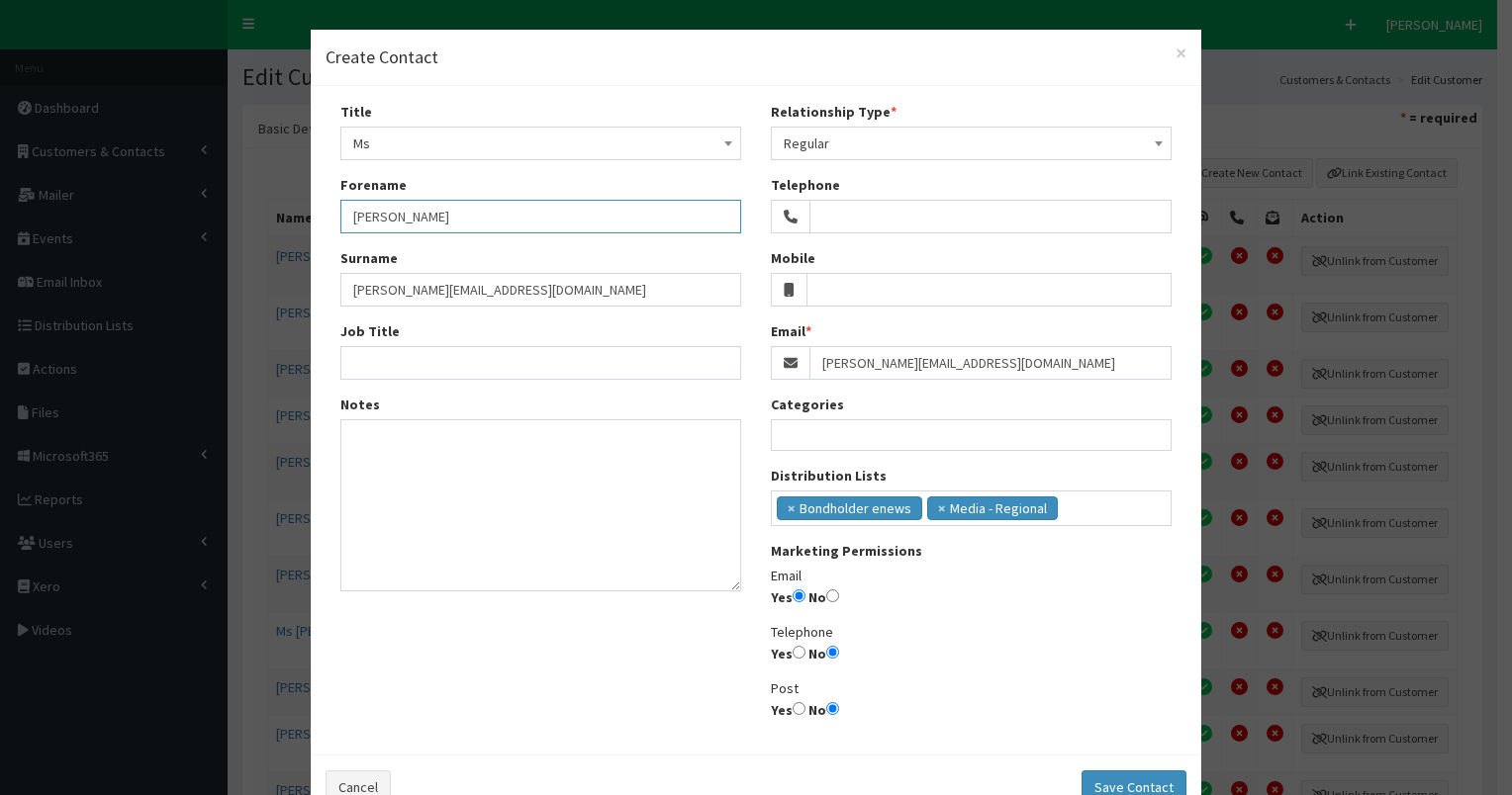
type input "[PERSON_NAME]"
click at [341, 287] on input "[PERSON_NAME][EMAIL_ADDRESS][DOMAIN_NAME]" at bounding box center [541, 290] width 401 height 34
click at [387, 291] on input "[PERSON_NAME][EMAIL_ADDRESS][DOMAIN_NAME]" at bounding box center [541, 290] width 401 height 34
drag, startPoint x: 342, startPoint y: 289, endPoint x: 420, endPoint y: 290, distance: 78.0
click at [429, 290] on input "[PERSON_NAME]" at bounding box center [541, 290] width 401 height 34
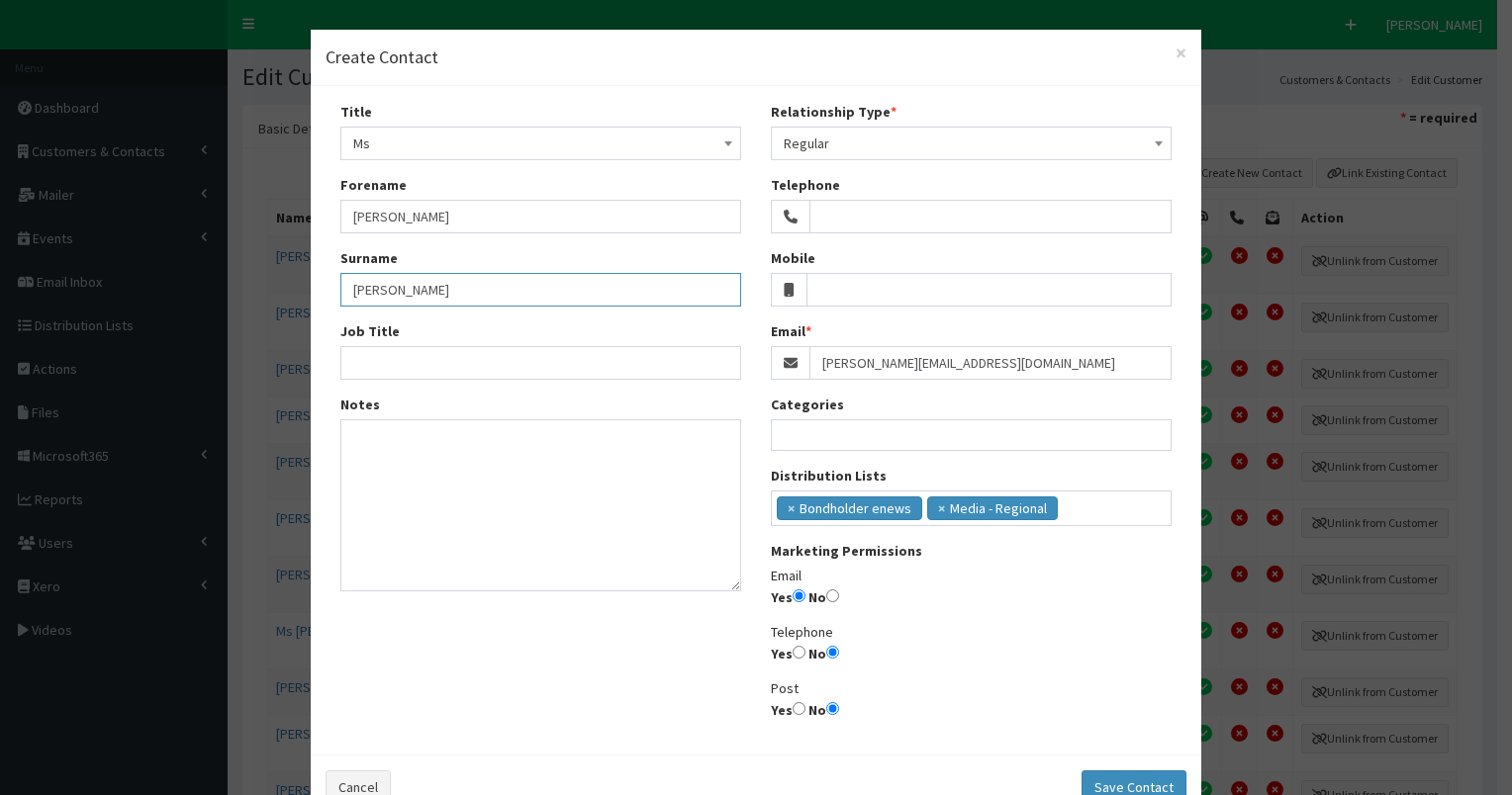
type input "[PERSON_NAME]"
click at [367, 360] on input "Job Title" at bounding box center [541, 363] width 401 height 34
paste input "Head of News, Humber"
type input "Head of News, Humber"
click at [1069, 510] on input "search" at bounding box center [1089, 506] width 53 height 20
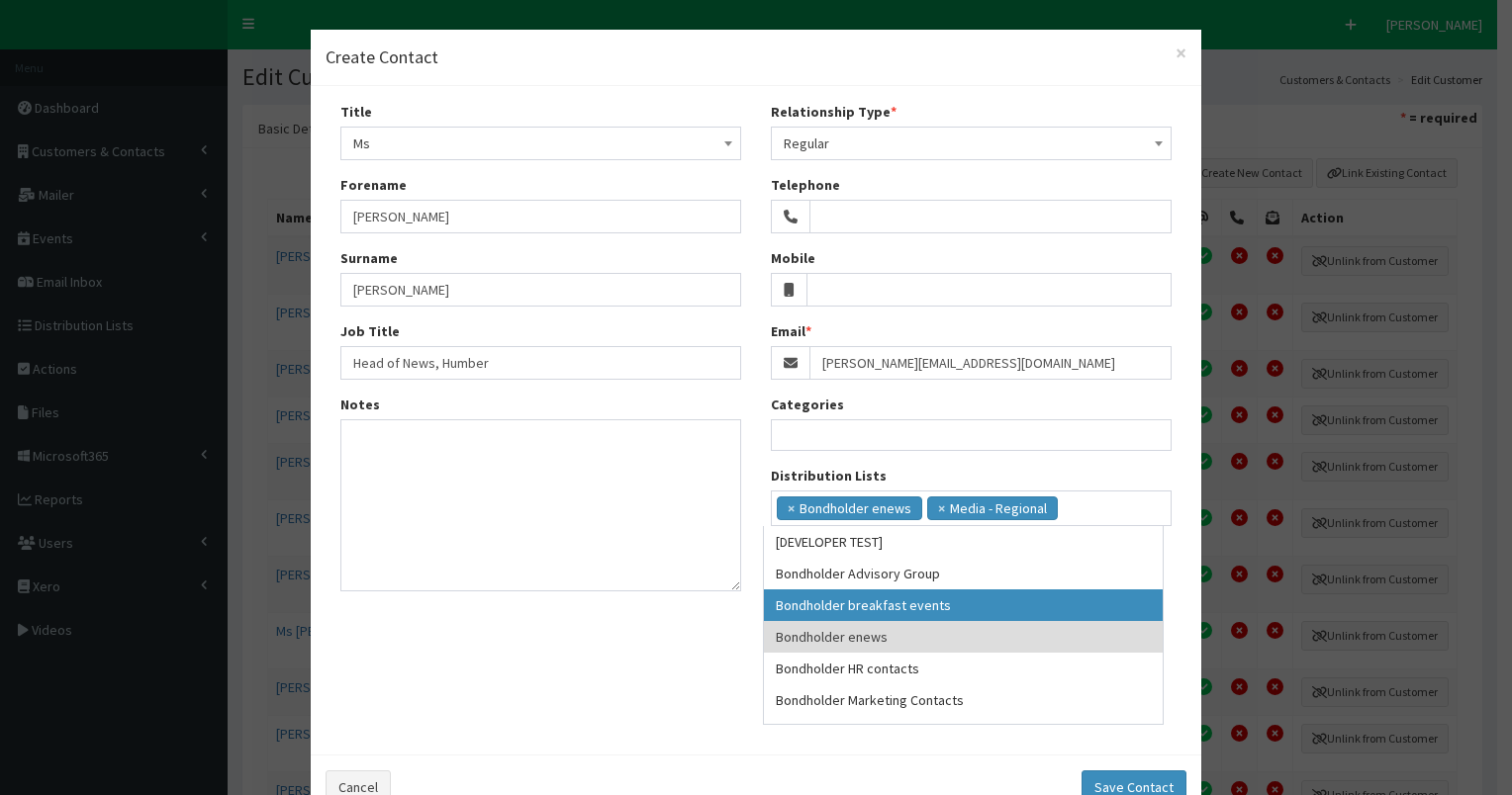
select select "99"
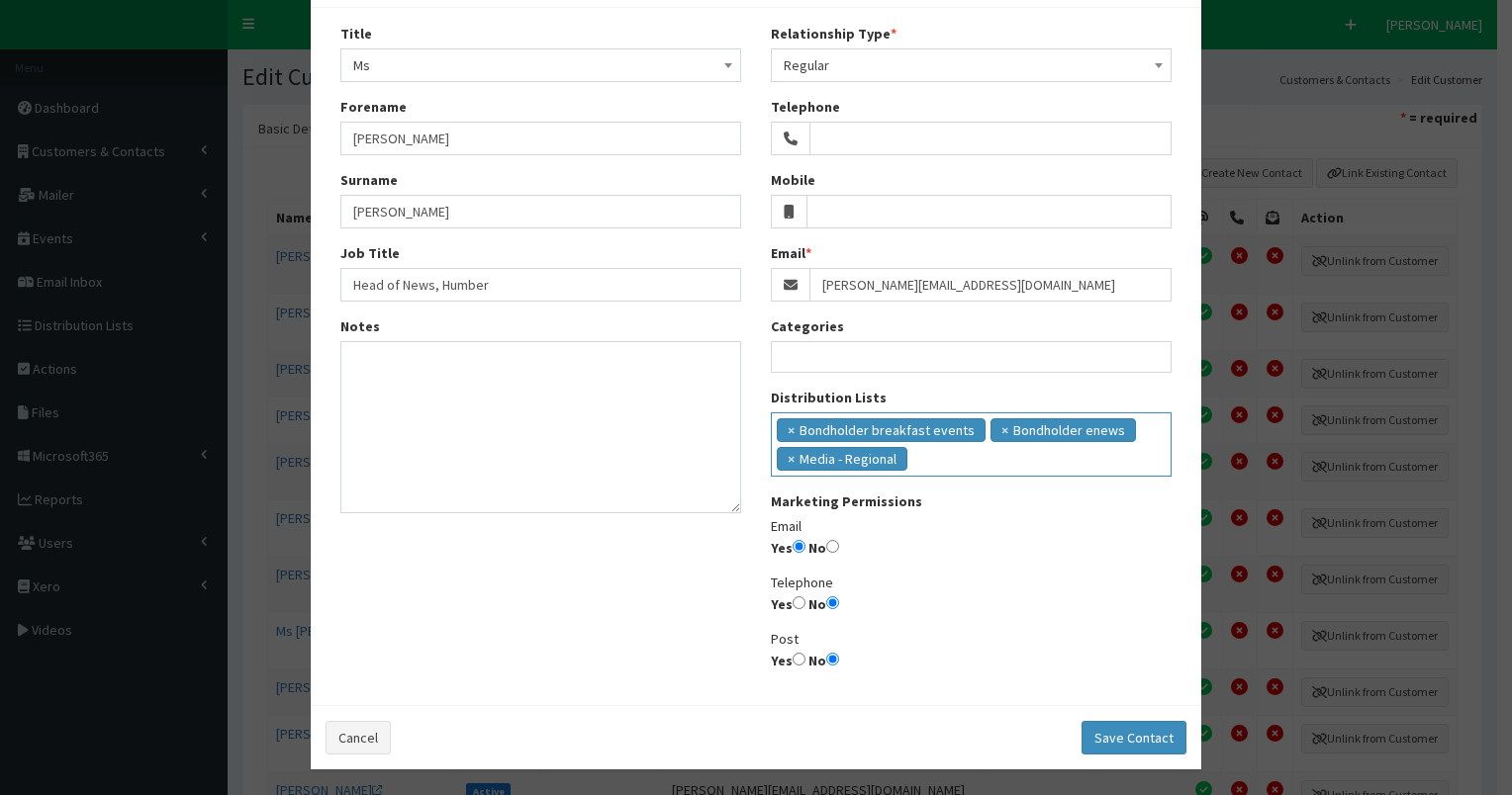
scroll to position [82, 0]
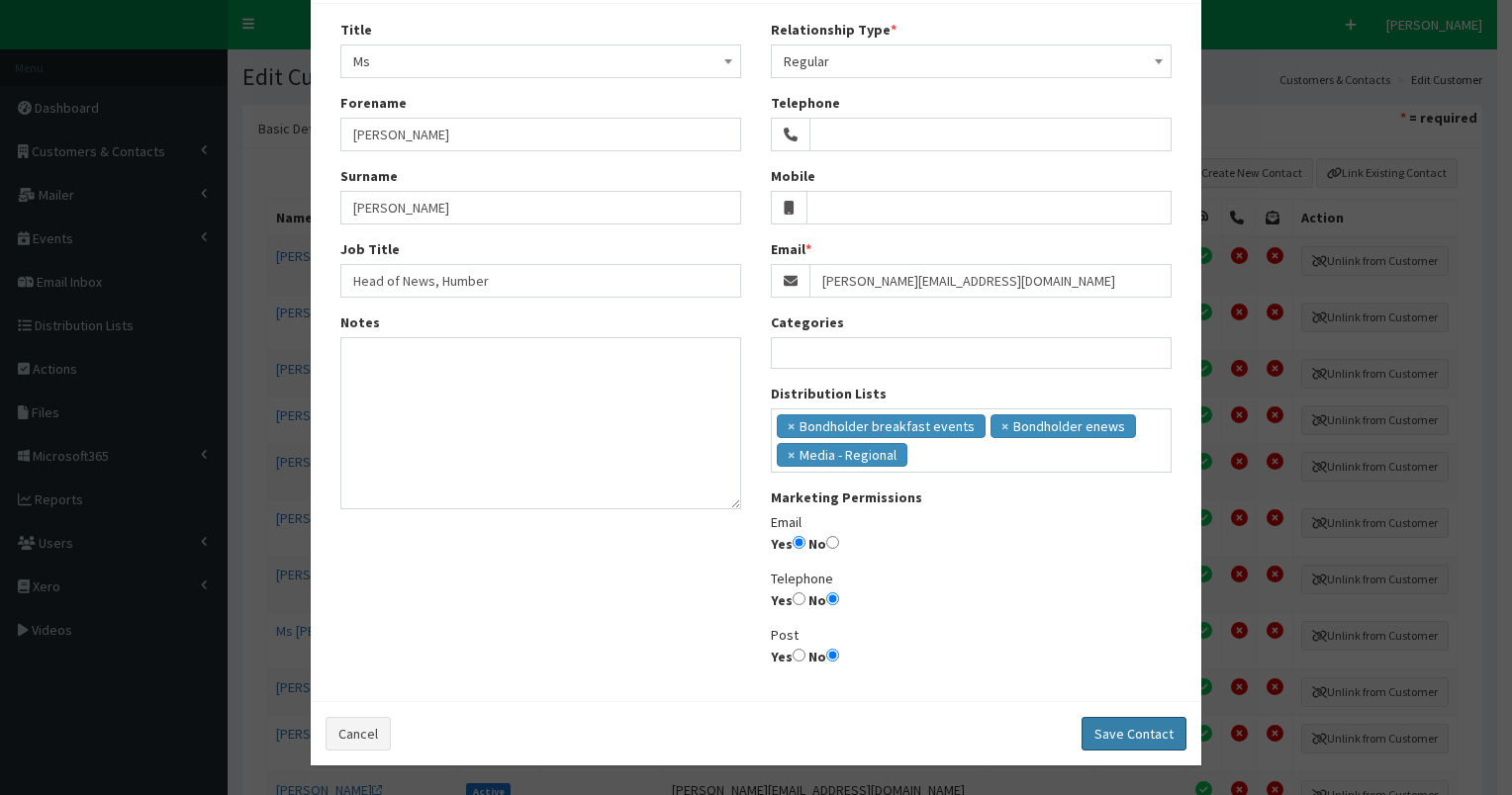
click at [1128, 734] on button "Save Contact" at bounding box center [1135, 734] width 105 height 34
select select
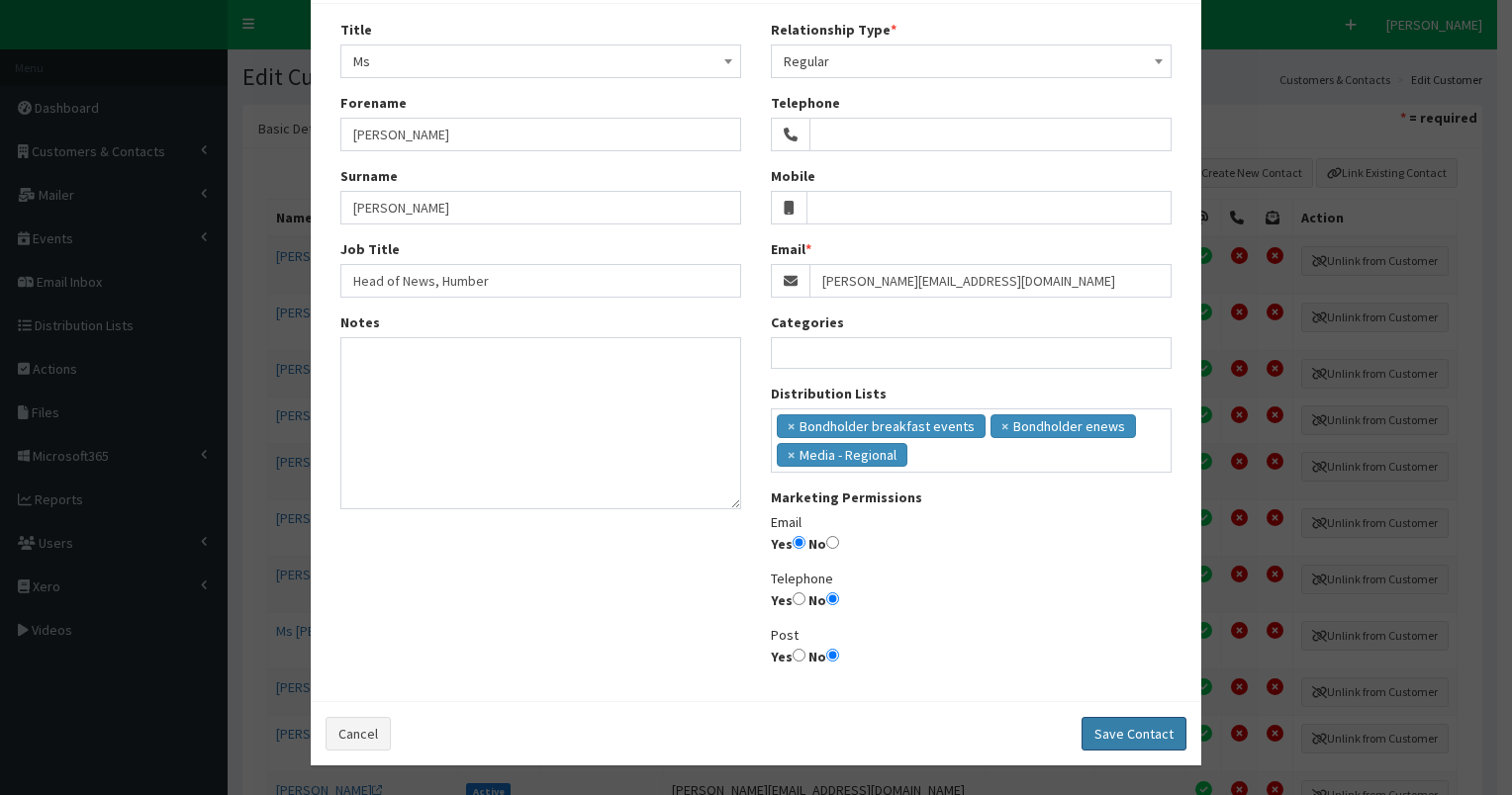
radio input "false"
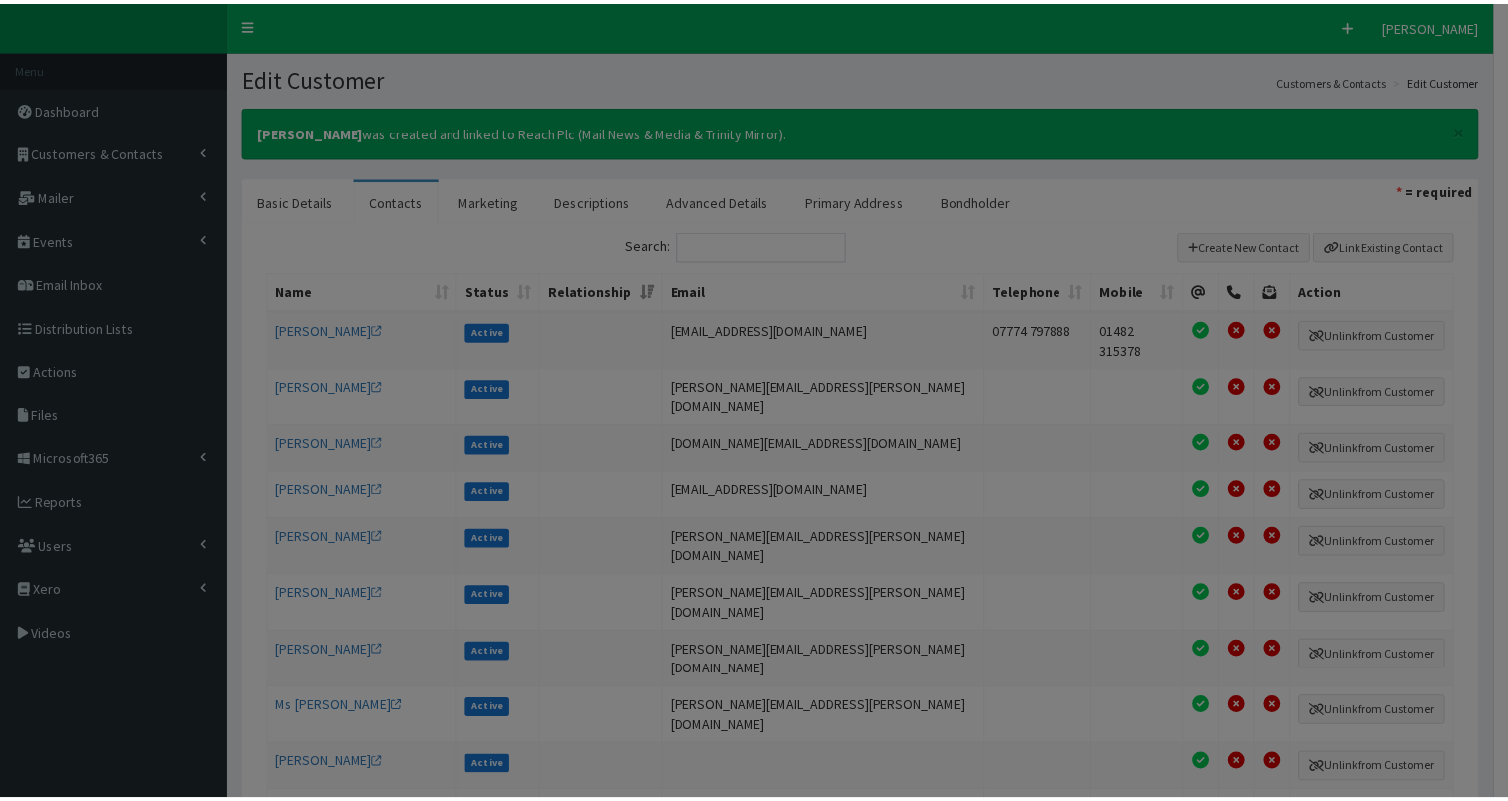
scroll to position [51, 0]
